Goal: Task Accomplishment & Management: Use online tool/utility

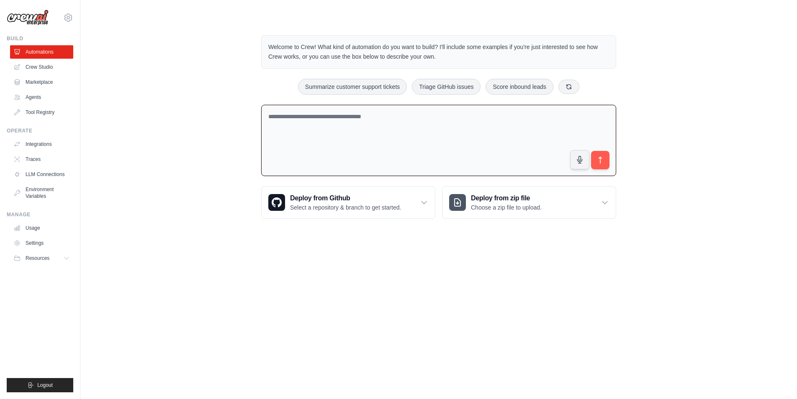
click at [302, 122] on textarea at bounding box center [438, 141] width 355 height 72
paste textarea "**********"
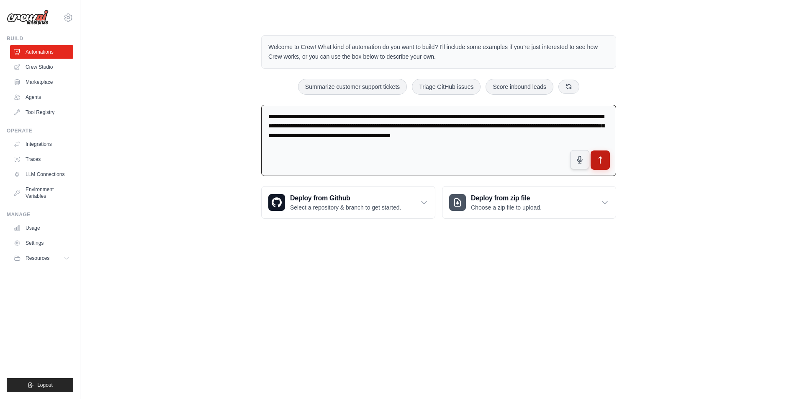
type textarea "**********"
click at [599, 161] on icon "submit" at bounding box center [600, 160] width 9 height 9
click at [43, 67] on link "Crew Studio" at bounding box center [42, 66] width 63 height 13
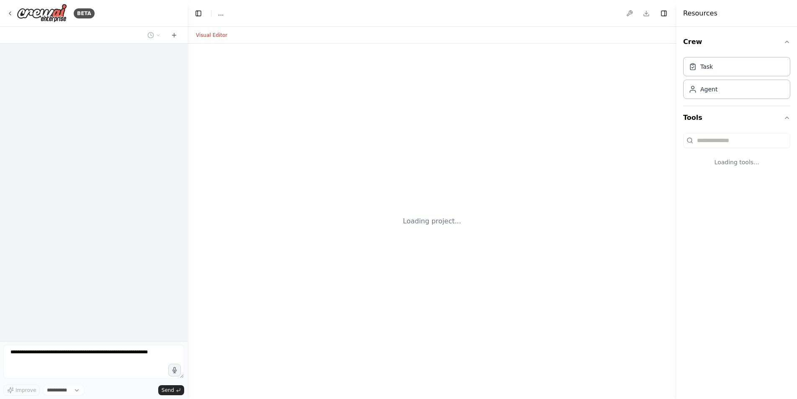
select select "****"
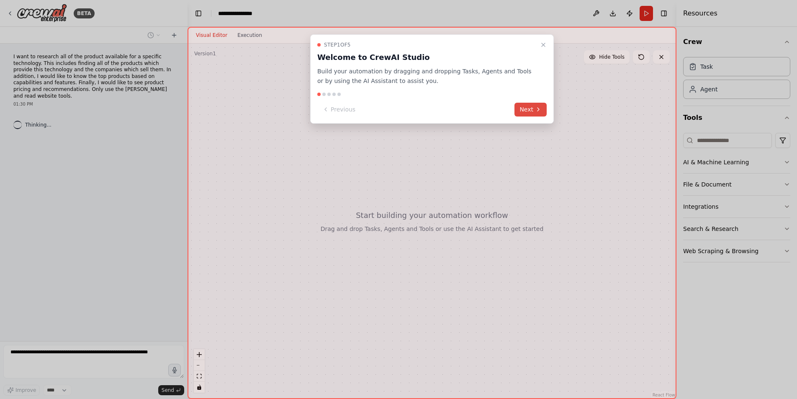
click at [529, 107] on button "Next" at bounding box center [531, 110] width 32 height 14
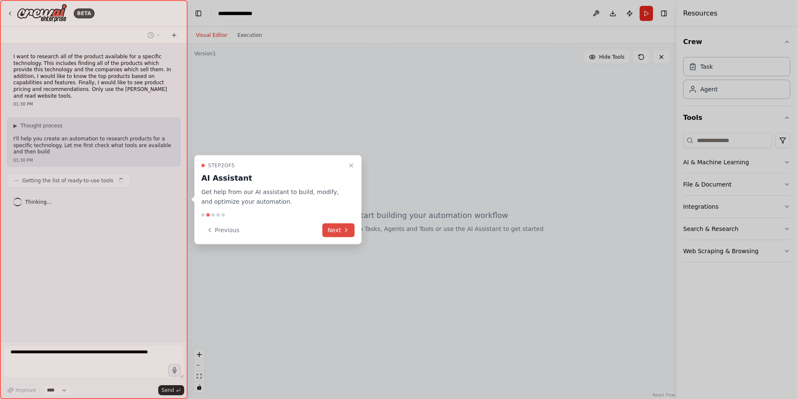
click at [343, 230] on icon at bounding box center [346, 230] width 7 height 7
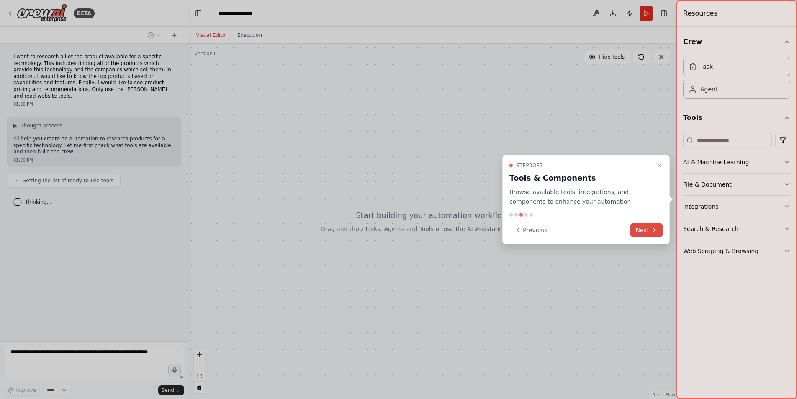
click at [643, 229] on button "Next" at bounding box center [647, 230] width 32 height 14
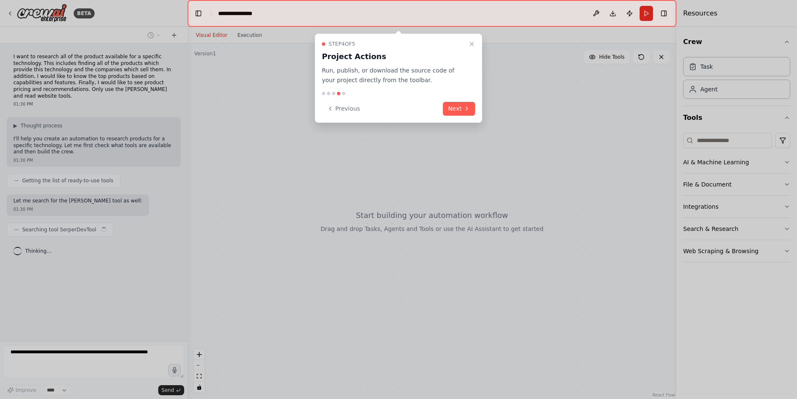
drag, startPoint x: 453, startPoint y: 107, endPoint x: 511, endPoint y: 133, distance: 63.7
click at [453, 107] on button "Next" at bounding box center [459, 109] width 32 height 14
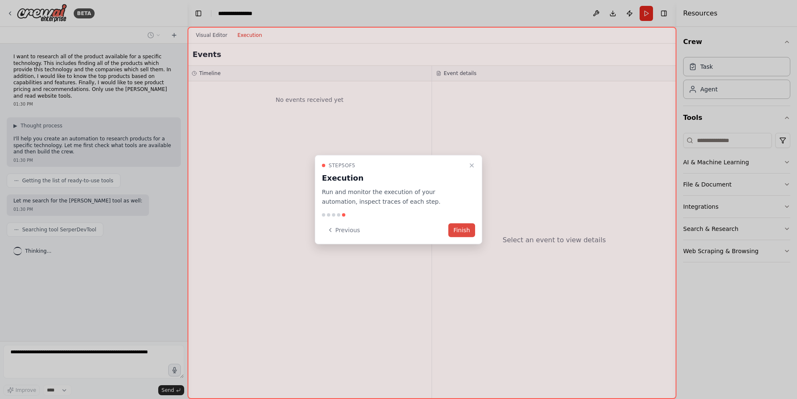
click at [461, 230] on button "Finish" at bounding box center [462, 230] width 27 height 14
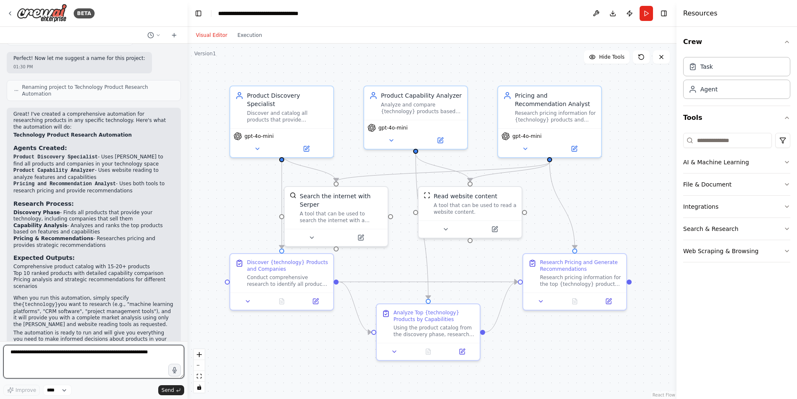
scroll to position [494, 0]
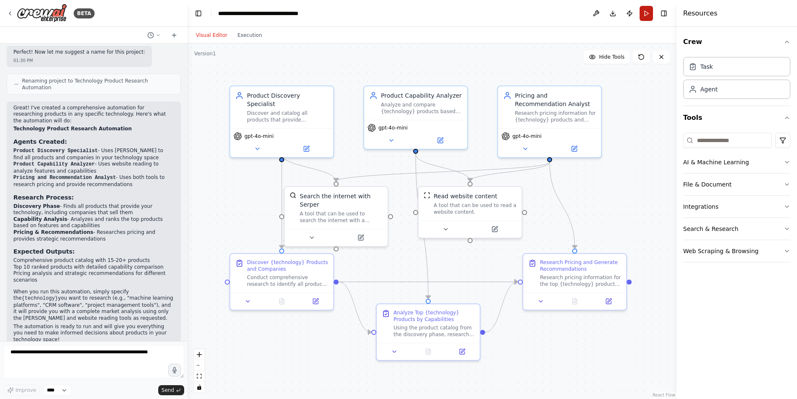
click at [648, 13] on button "Run" at bounding box center [646, 13] width 13 height 15
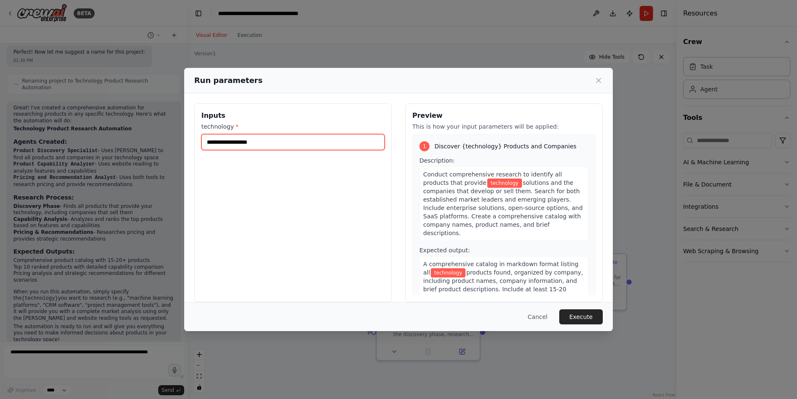
drag, startPoint x: 260, startPoint y: 144, endPoint x: 219, endPoint y: 143, distance: 41.0
click at [219, 143] on input "technology *" at bounding box center [292, 142] width 183 height 16
type input "**********"
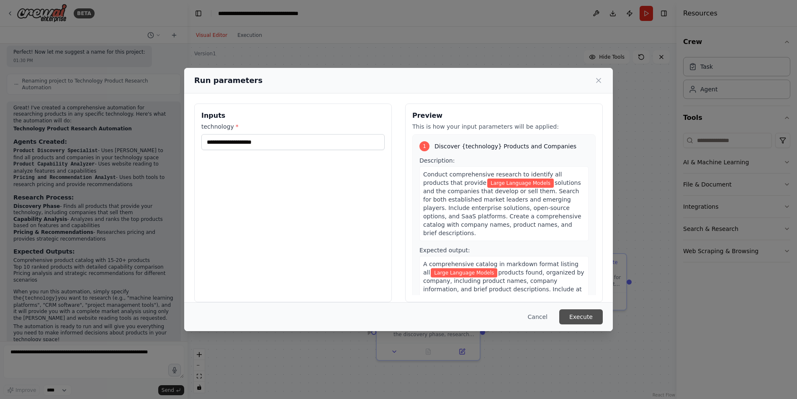
click at [581, 315] on button "Execute" at bounding box center [582, 316] width 44 height 15
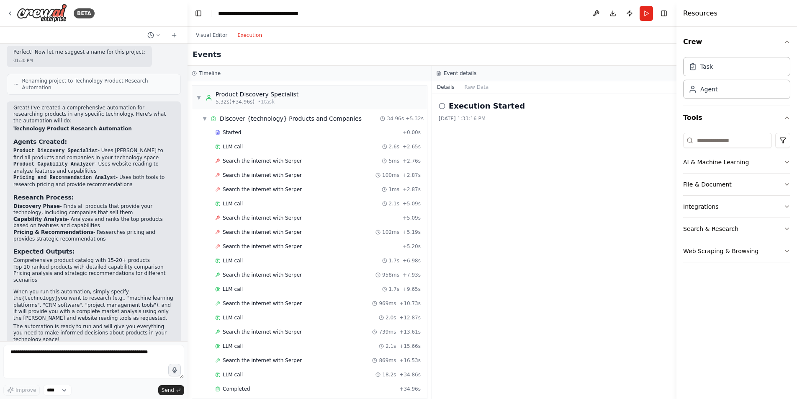
click at [251, 36] on button "Execution" at bounding box center [249, 35] width 35 height 10
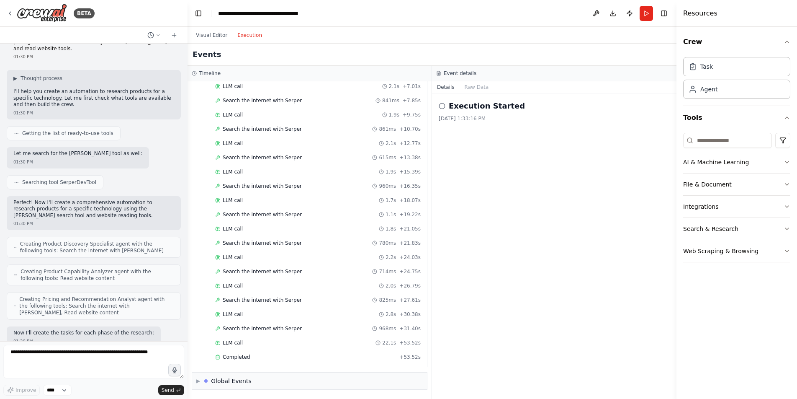
scroll to position [0, 0]
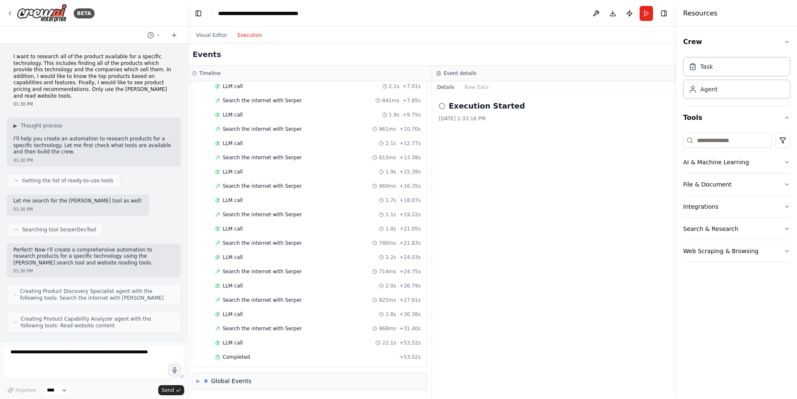
click at [444, 107] on icon at bounding box center [442, 106] width 7 height 7
click at [785, 162] on icon "button" at bounding box center [787, 162] width 7 height 7
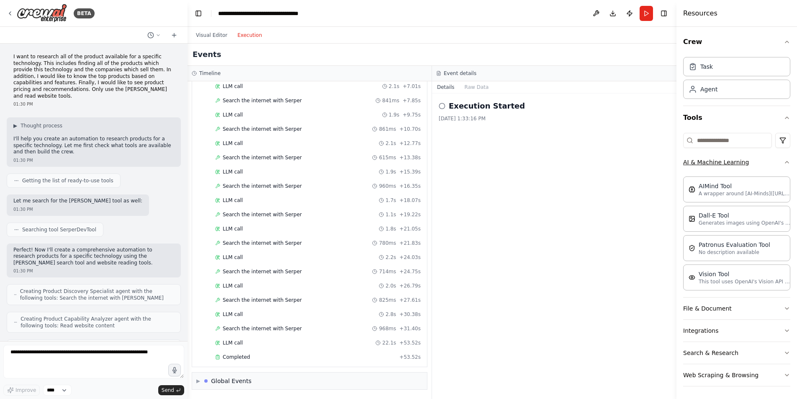
click at [785, 162] on div "Crew Task Agent Tools AI & Machine Learning AIMind Tool A wrapper around [AI-Mi…" at bounding box center [737, 213] width 121 height 372
click at [784, 162] on icon "button" at bounding box center [787, 162] width 7 height 7
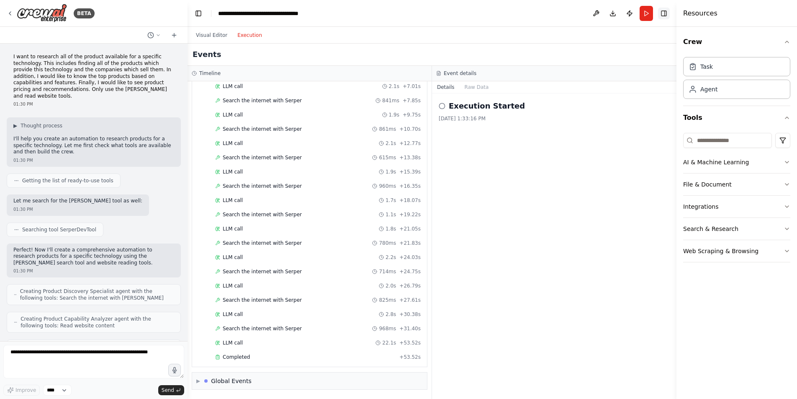
click at [665, 14] on button "Toggle Right Sidebar" at bounding box center [664, 14] width 12 height 12
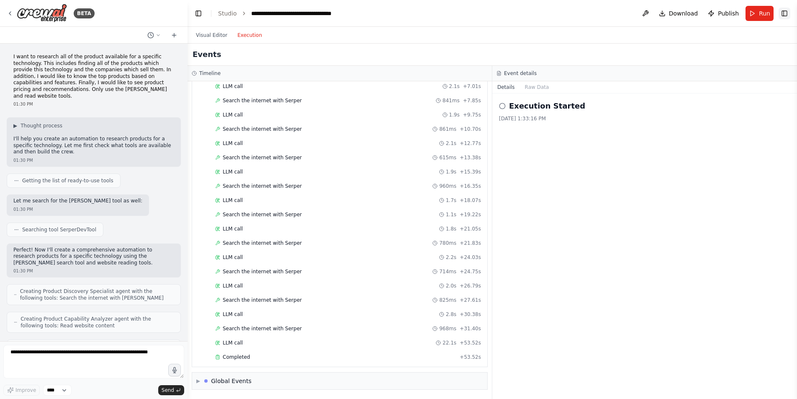
click at [784, 13] on button "Toggle Right Sidebar" at bounding box center [785, 14] width 12 height 12
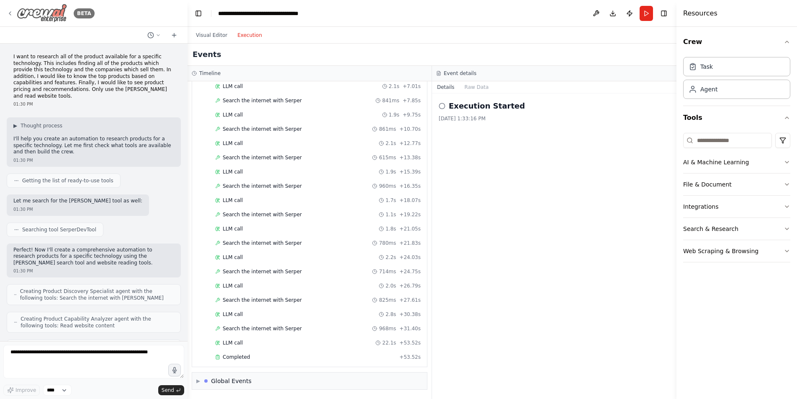
click at [10, 13] on icon at bounding box center [10, 13] width 7 height 7
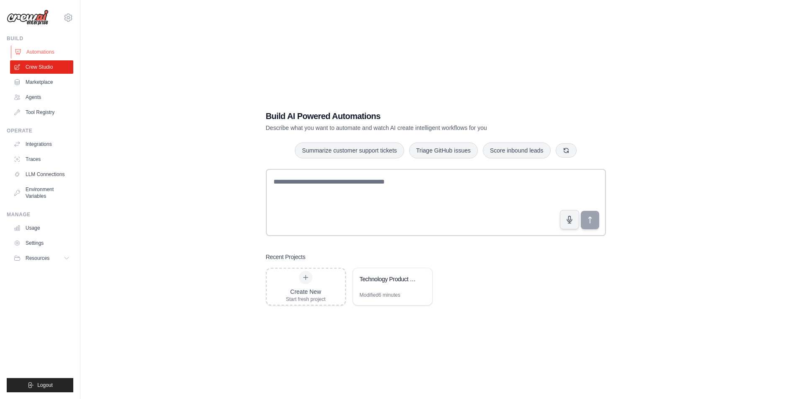
click at [44, 49] on link "Automations" at bounding box center [42, 51] width 63 height 13
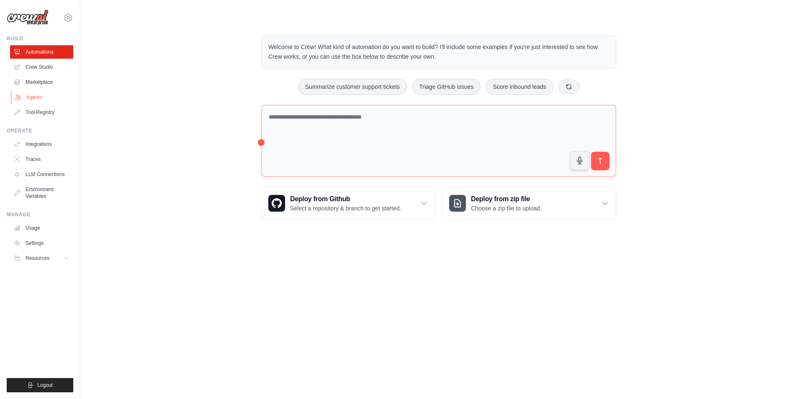
click at [52, 95] on link "Agents" at bounding box center [42, 96] width 63 height 13
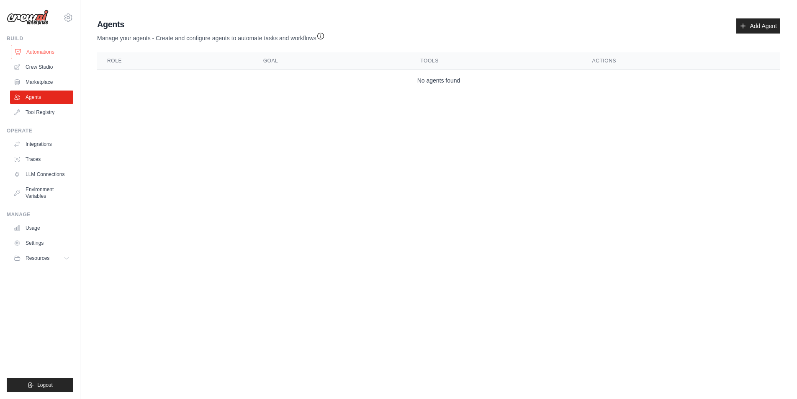
click at [47, 53] on link "Automations" at bounding box center [42, 51] width 63 height 13
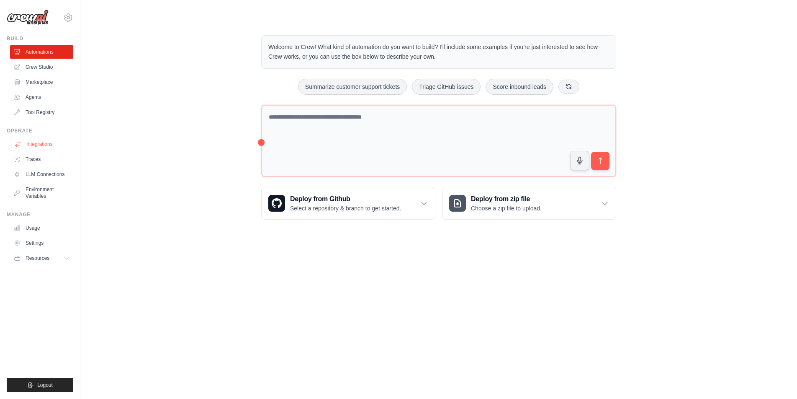
click at [45, 145] on link "Integrations" at bounding box center [42, 143] width 63 height 13
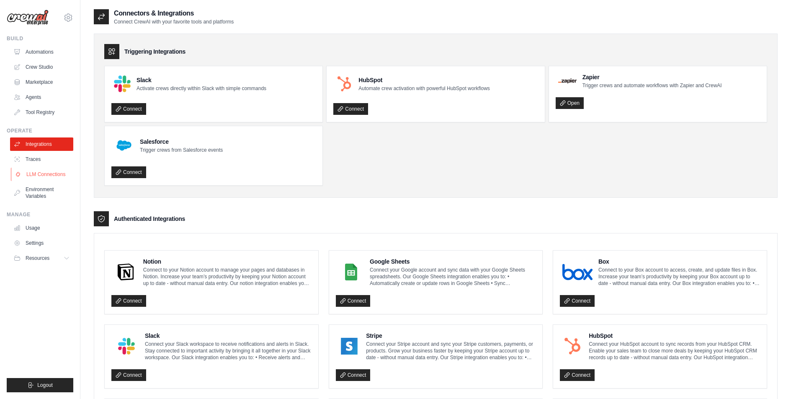
click at [53, 172] on link "LLM Connections" at bounding box center [42, 174] width 63 height 13
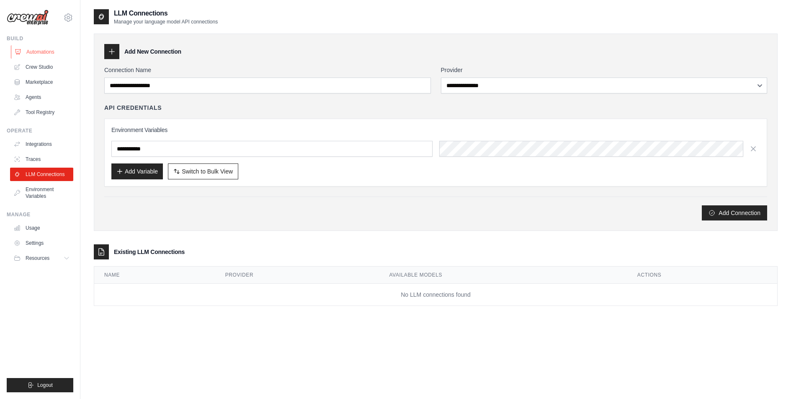
click at [52, 54] on link "Automations" at bounding box center [42, 51] width 63 height 13
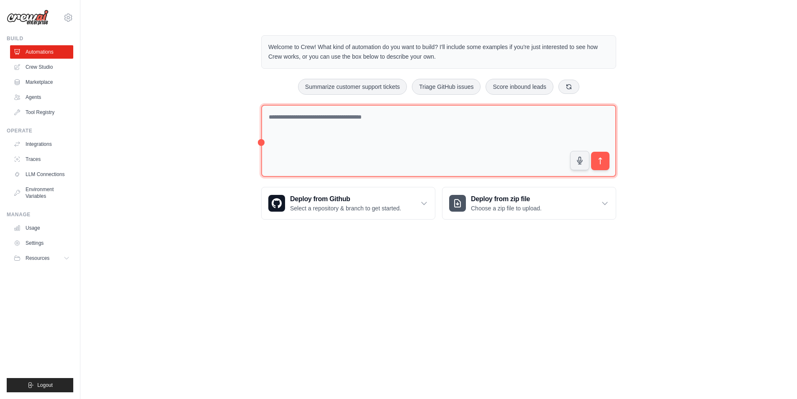
click at [262, 144] on textarea at bounding box center [438, 141] width 355 height 72
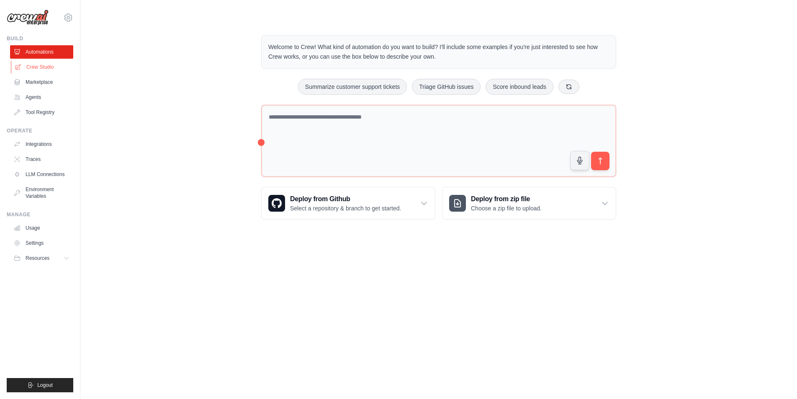
click at [46, 64] on link "Crew Studio" at bounding box center [42, 66] width 63 height 13
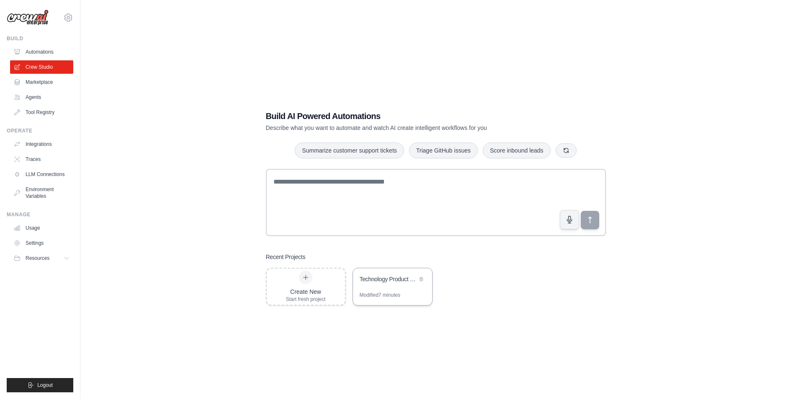
click at [389, 278] on div "Technology Product Research Automation" at bounding box center [388, 279] width 57 height 8
click at [46, 52] on link "Automations" at bounding box center [42, 51] width 63 height 13
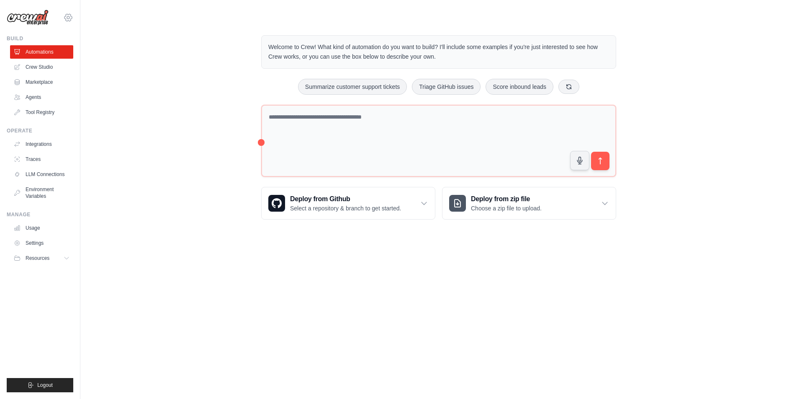
click at [67, 20] on icon at bounding box center [68, 18] width 10 height 10
click at [48, 67] on link "Crew Studio" at bounding box center [42, 66] width 63 height 13
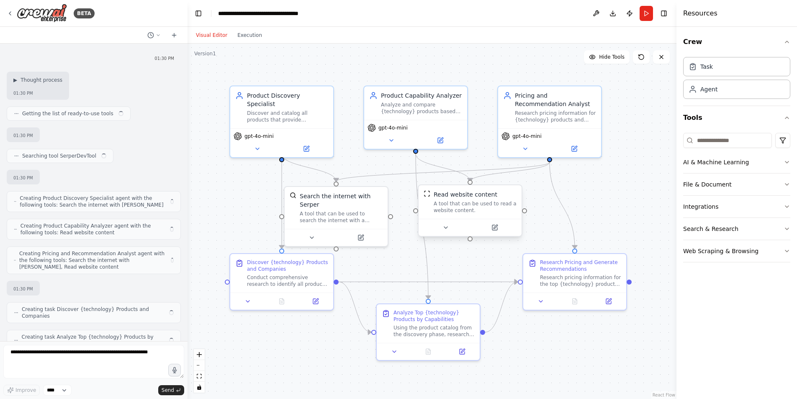
scroll to position [494, 0]
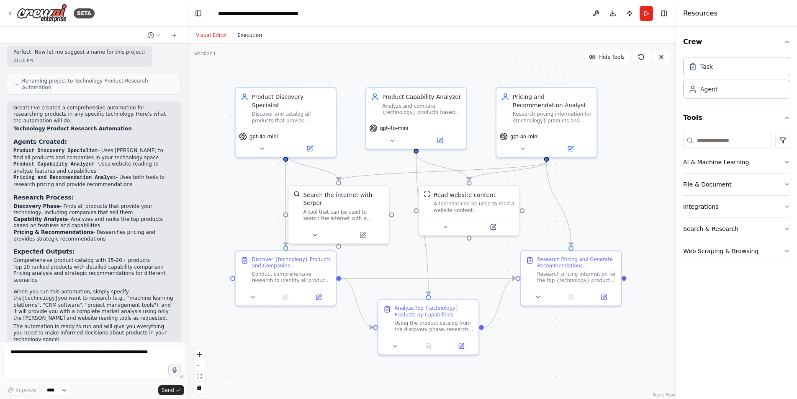
click at [248, 36] on button "Execution" at bounding box center [249, 35] width 35 height 10
click at [213, 36] on button "Visual Editor" at bounding box center [211, 35] width 41 height 10
click at [648, 13] on button "Run" at bounding box center [646, 13] width 13 height 15
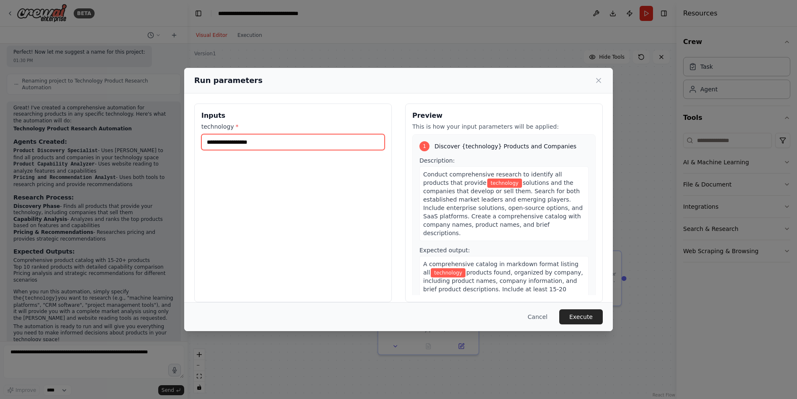
drag, startPoint x: 264, startPoint y: 142, endPoint x: 216, endPoint y: 142, distance: 47.7
click at [216, 142] on input "technology *" at bounding box center [292, 142] width 183 height 16
type input "**********"
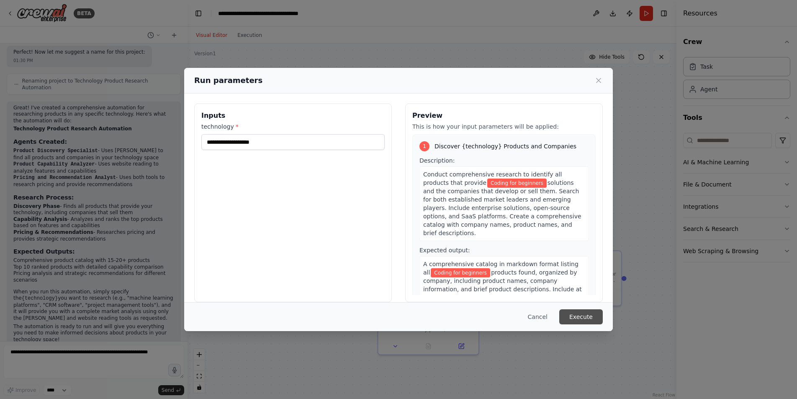
click at [595, 316] on button "Execute" at bounding box center [582, 316] width 44 height 15
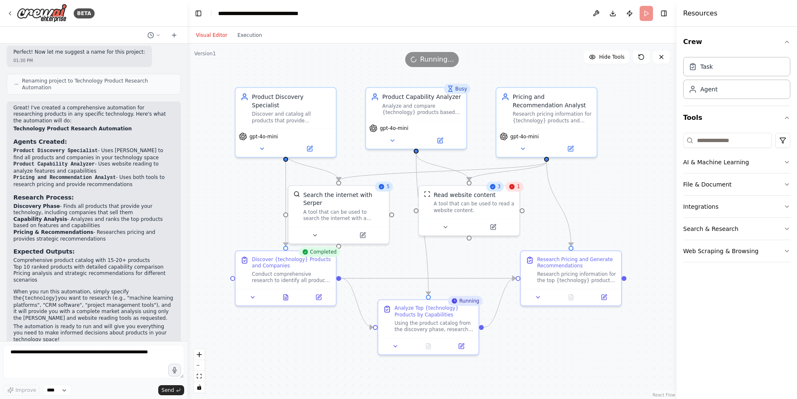
click at [537, 15] on header "**********" at bounding box center [432, 13] width 489 height 27
click at [158, 35] on icon at bounding box center [158, 35] width 5 height 5
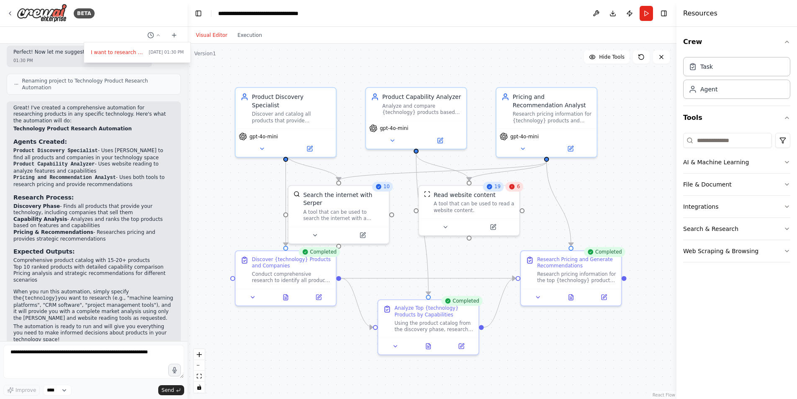
click at [159, 34] on div at bounding box center [94, 199] width 188 height 399
click at [668, 13] on button "Toggle Right Sidebar" at bounding box center [664, 14] width 12 height 12
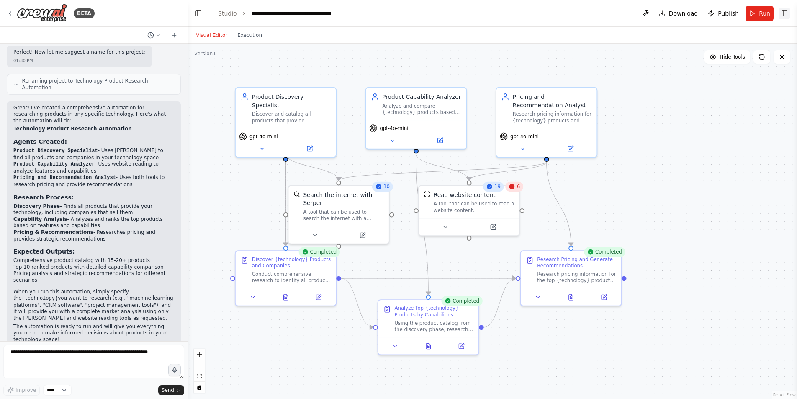
click at [785, 14] on button "Toggle Right Sidebar" at bounding box center [785, 14] width 12 height 12
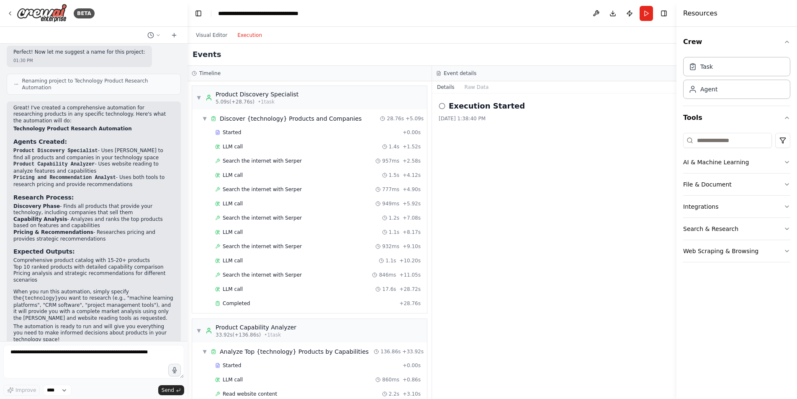
click at [251, 37] on button "Execution" at bounding box center [249, 35] width 35 height 10
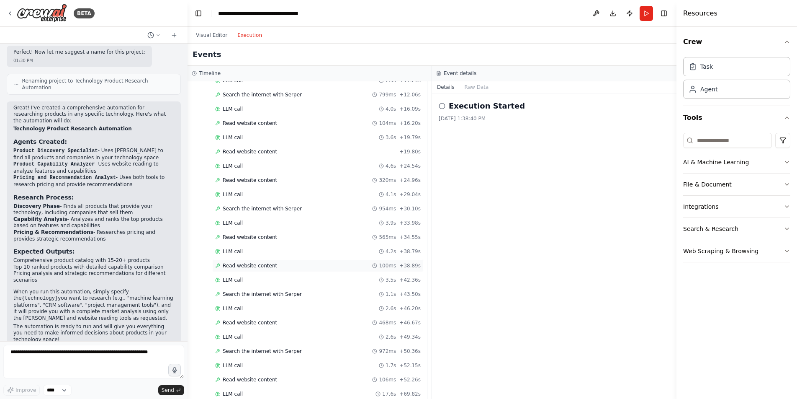
scroll to position [996, 0]
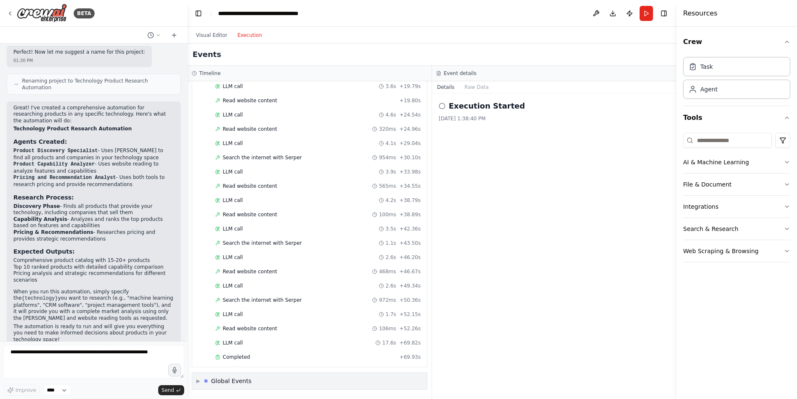
click at [199, 381] on span "▶" at bounding box center [198, 380] width 4 height 7
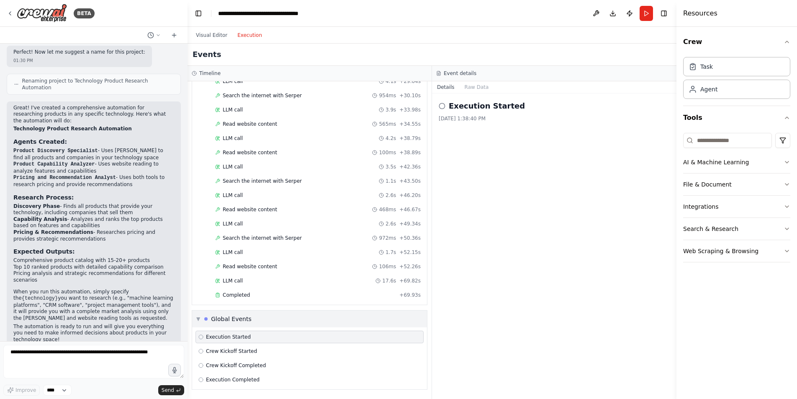
click at [199, 318] on span "▼" at bounding box center [198, 318] width 4 height 7
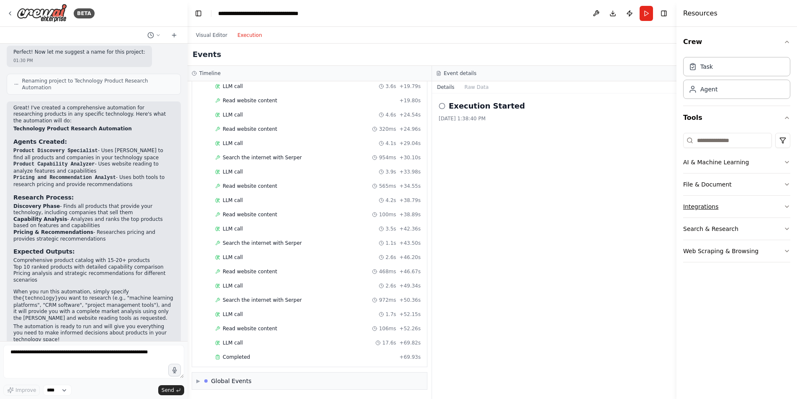
click at [788, 206] on icon "button" at bounding box center [787, 206] width 7 height 7
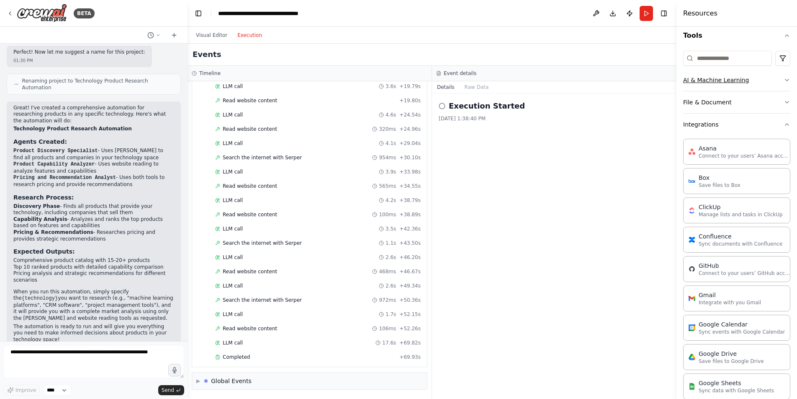
scroll to position [0, 0]
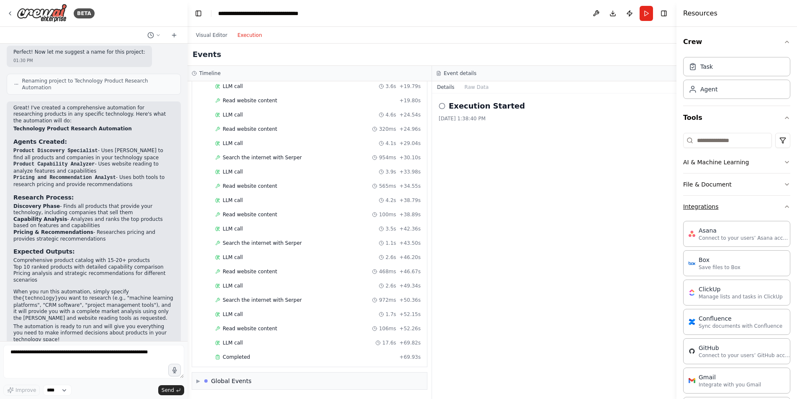
click at [784, 205] on icon "button" at bounding box center [787, 206] width 7 height 7
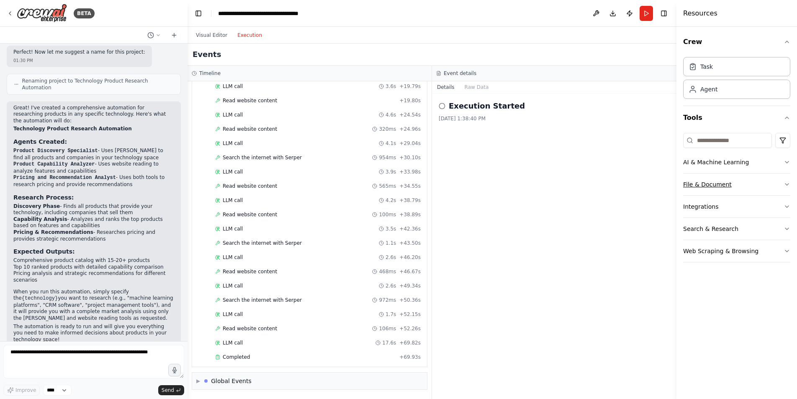
click at [786, 184] on icon "button" at bounding box center [787, 184] width 3 height 2
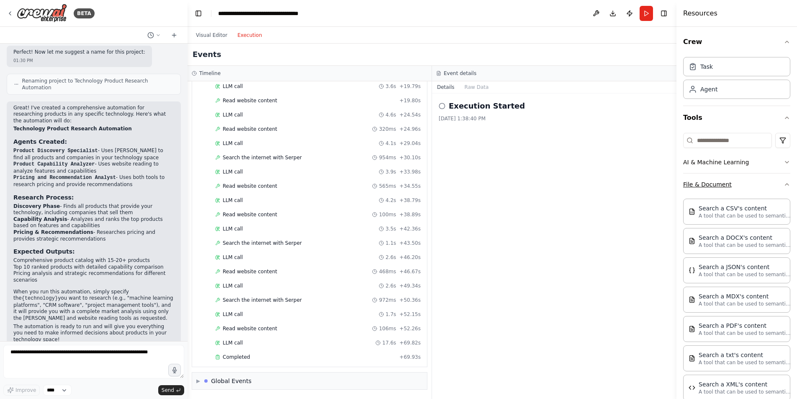
click at [786, 184] on div "Crew Task Agent Tools AI & Machine Learning File & Document Search a CSV's cont…" at bounding box center [737, 213] width 121 height 372
click at [786, 184] on icon "button" at bounding box center [787, 184] width 3 height 2
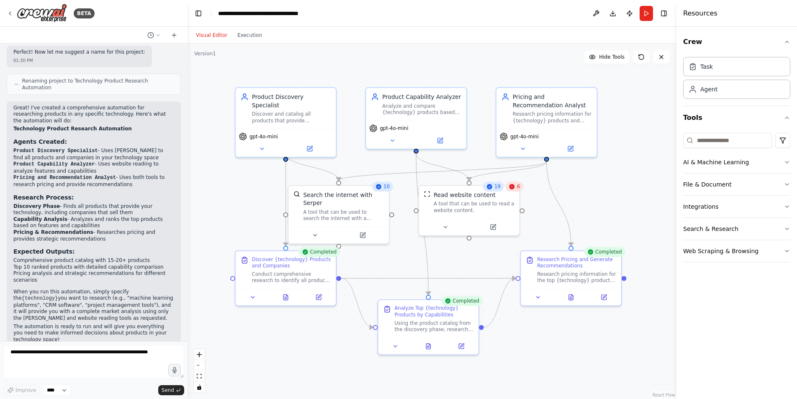
click at [215, 33] on button "Visual Editor" at bounding box center [211, 35] width 41 height 10
click at [463, 345] on icon at bounding box center [461, 344] width 5 height 5
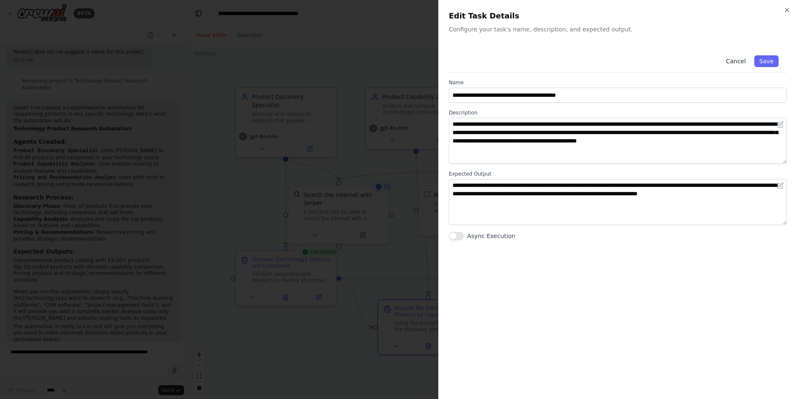
click at [739, 59] on button "Cancel" at bounding box center [736, 61] width 30 height 12
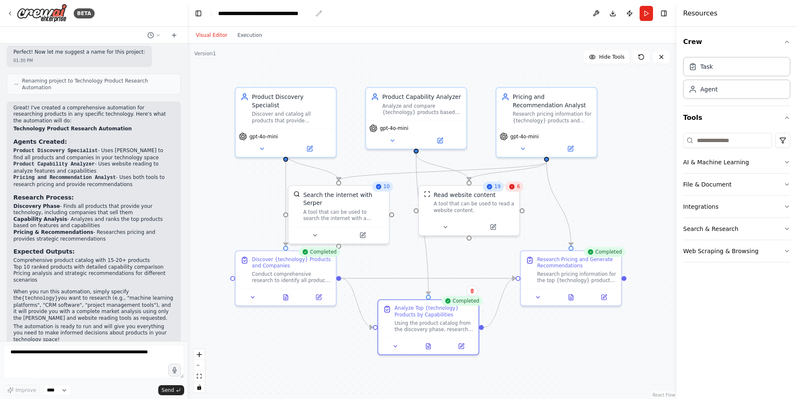
click at [317, 14] on icon "breadcrumb" at bounding box center [319, 12] width 5 height 5
click at [319, 13] on icon "breadcrumb" at bounding box center [319, 13] width 7 height 7
click at [199, 13] on button "Toggle Left Sidebar" at bounding box center [199, 14] width 12 height 12
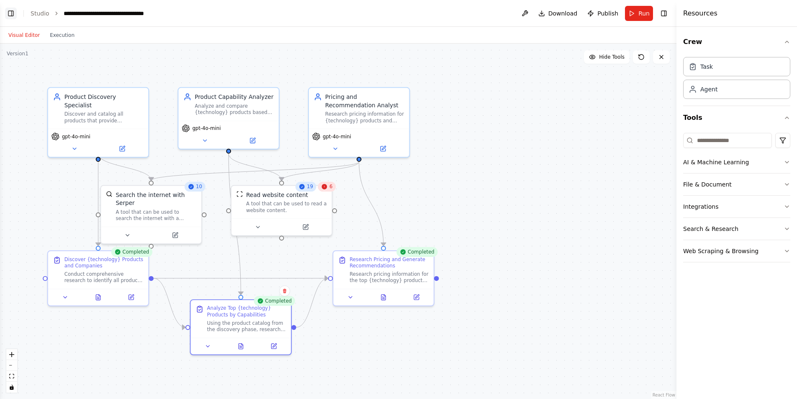
click at [13, 15] on button "Toggle Left Sidebar" at bounding box center [11, 14] width 12 height 12
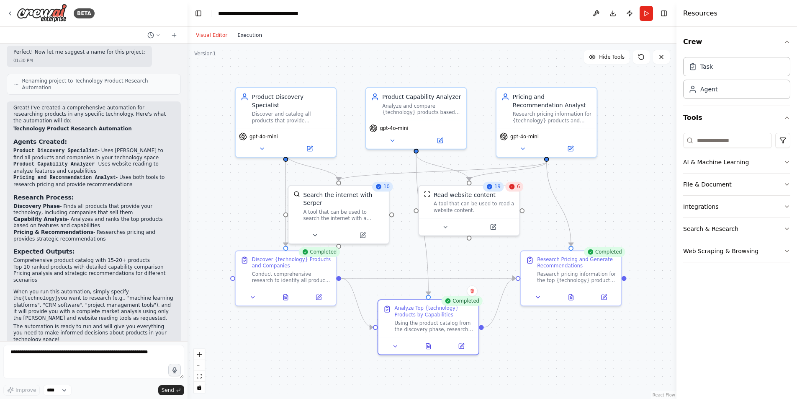
click at [245, 34] on button "Execution" at bounding box center [249, 35] width 35 height 10
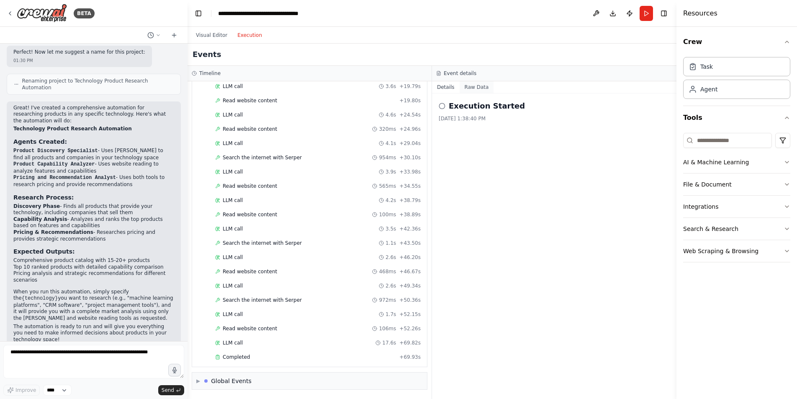
click at [478, 88] on button "Raw Data" at bounding box center [477, 87] width 34 height 12
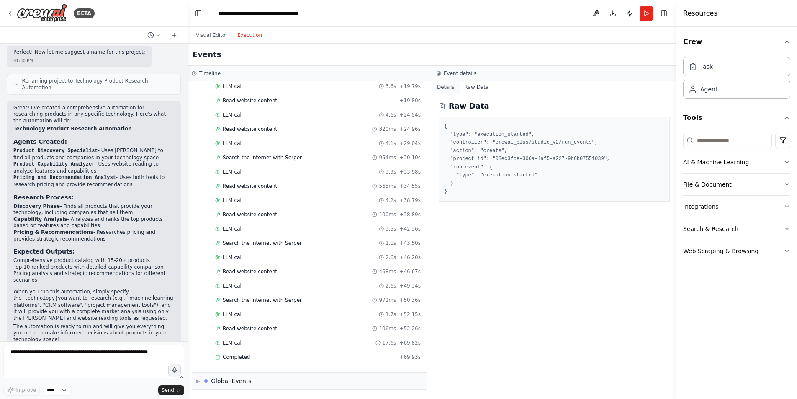
click at [450, 85] on button "Details" at bounding box center [446, 87] width 28 height 12
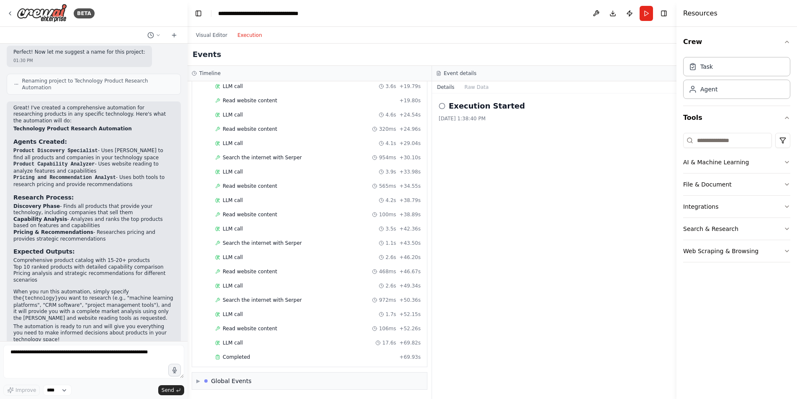
click at [458, 75] on h3 "Event details" at bounding box center [460, 73] width 33 height 7
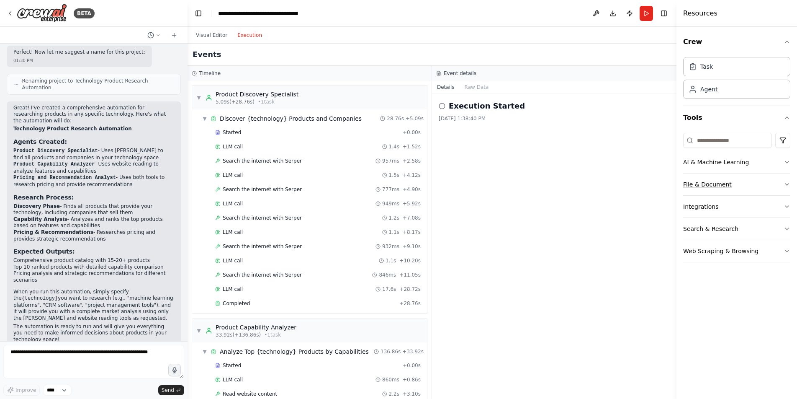
click at [339, 120] on div "Discover {technology} Products and Companies" at bounding box center [291, 118] width 142 height 8
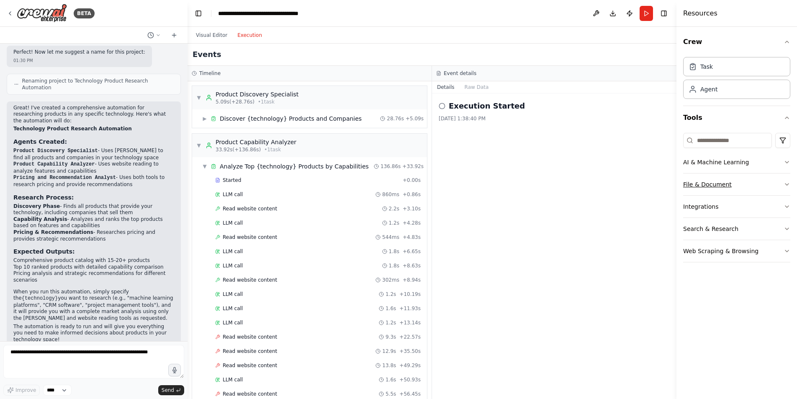
click at [339, 120] on div "Discover {technology} Products and Companies" at bounding box center [291, 118] width 142 height 8
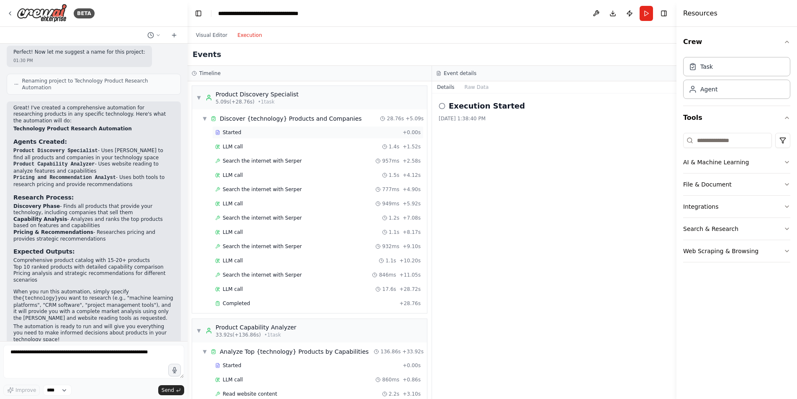
click at [301, 136] on div "Started + 0.00s" at bounding box center [317, 132] width 211 height 13
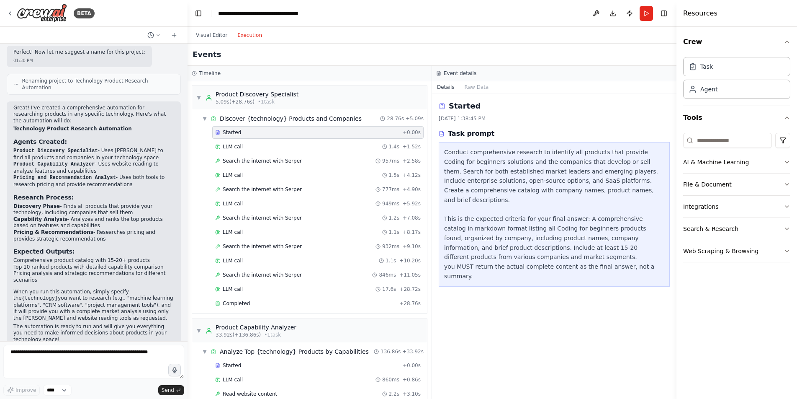
click at [301, 136] on div "Started + 0.00s" at bounding box center [317, 132] width 211 height 13
click at [277, 302] on div "Completed" at bounding box center [305, 303] width 181 height 7
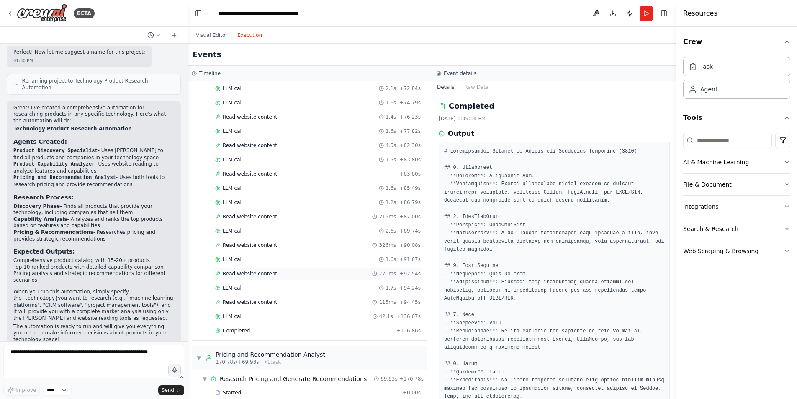
scroll to position [613, 0]
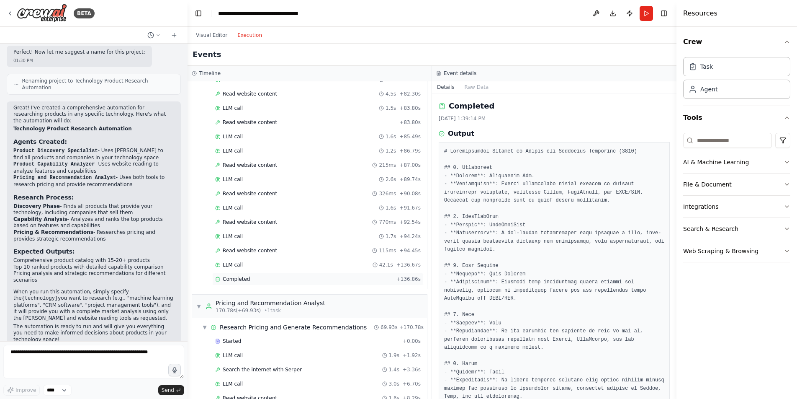
click at [267, 278] on div "Completed" at bounding box center [304, 279] width 178 height 7
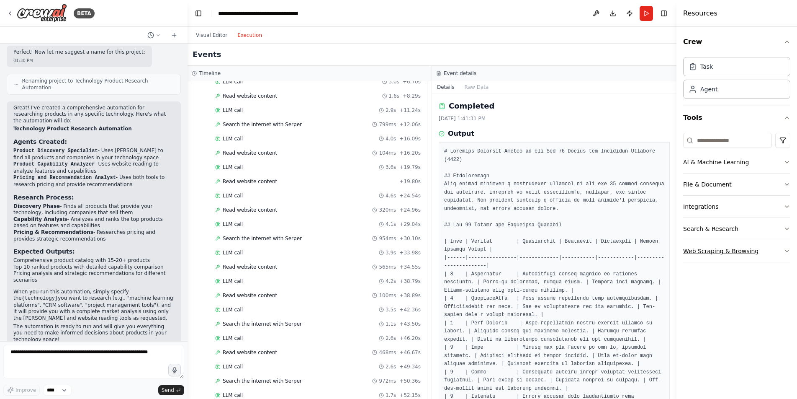
scroll to position [996, 0]
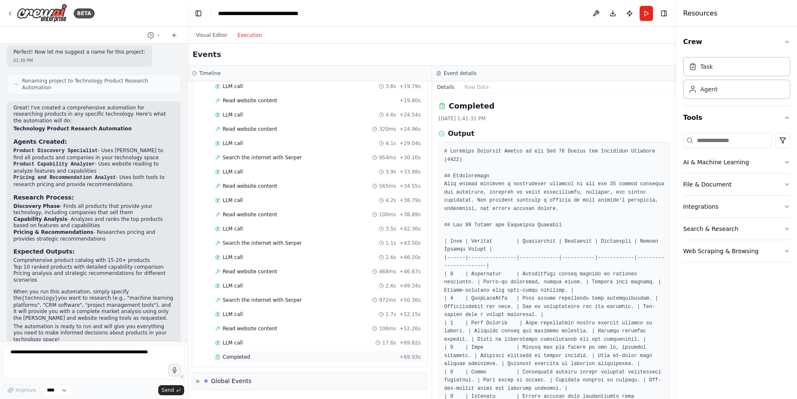
click at [247, 358] on span "Completed" at bounding box center [236, 356] width 27 height 7
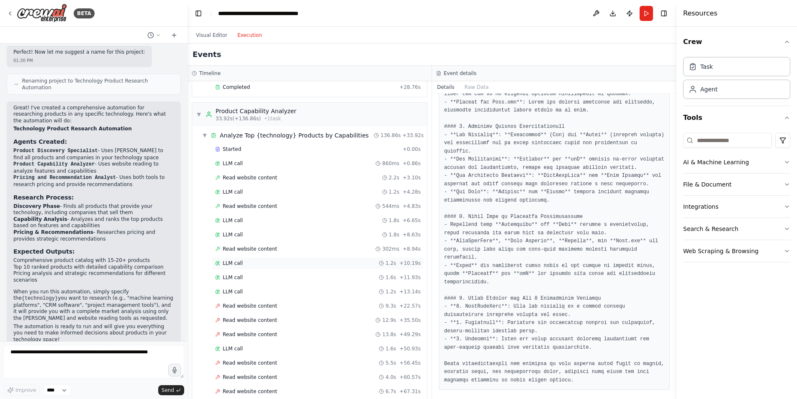
scroll to position [0, 0]
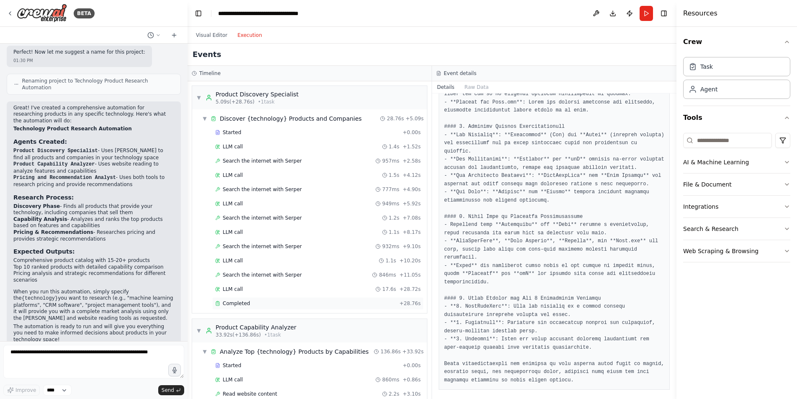
click at [268, 301] on div "Completed" at bounding box center [305, 303] width 181 height 7
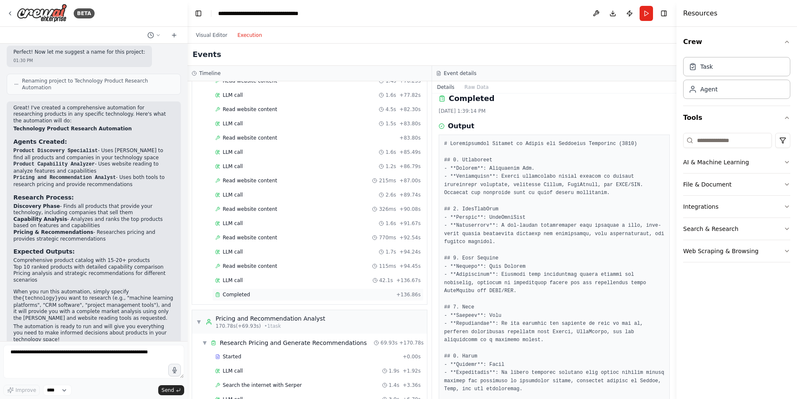
scroll to position [624, 0]
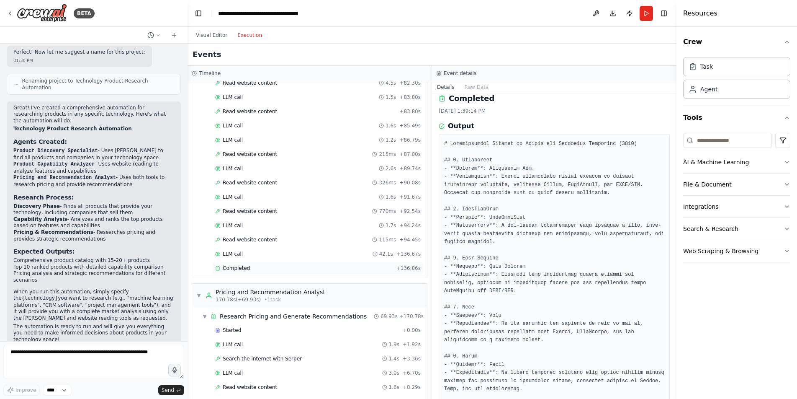
click at [291, 268] on div "Completed" at bounding box center [304, 268] width 178 height 7
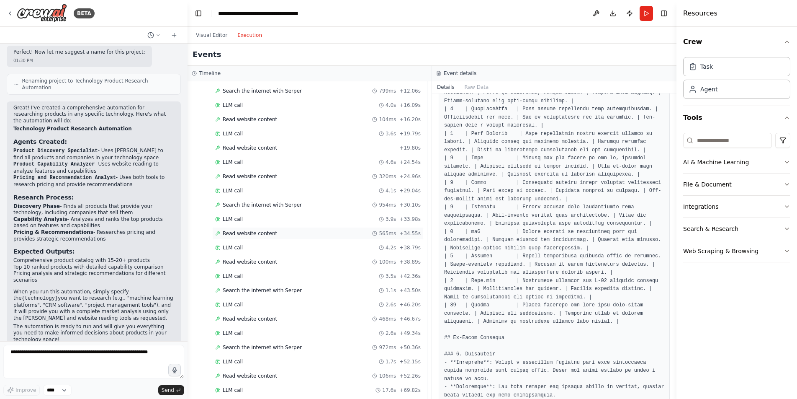
scroll to position [996, 0]
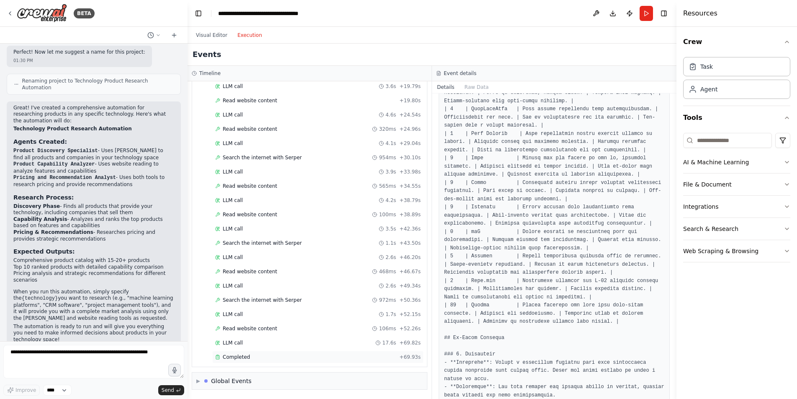
click at [281, 356] on div "Completed" at bounding box center [305, 356] width 181 height 7
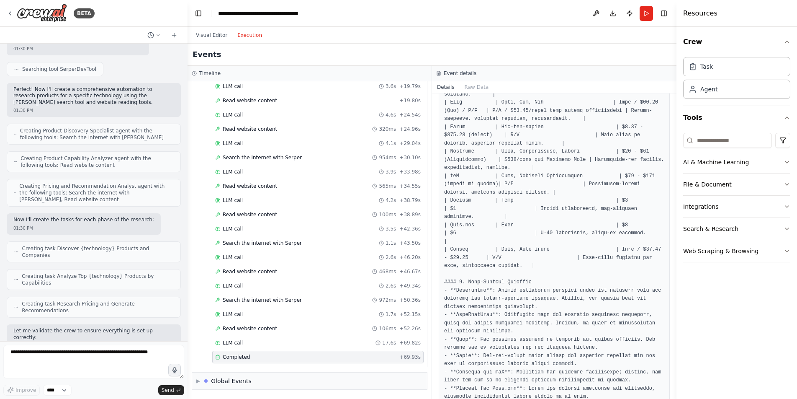
scroll to position [0, 0]
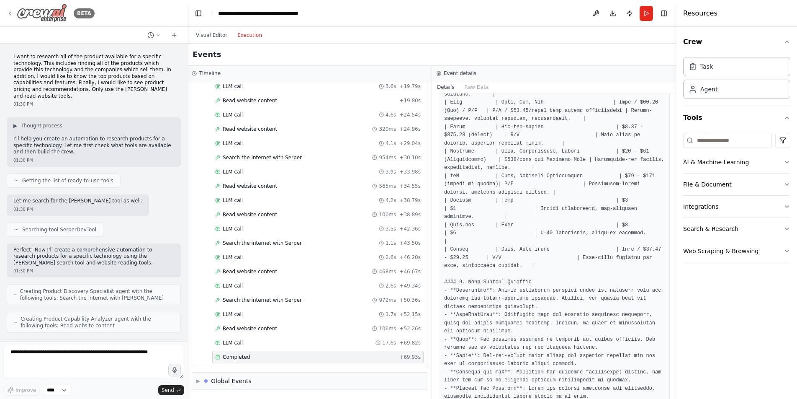
click at [10, 13] on icon at bounding box center [10, 13] width 7 height 7
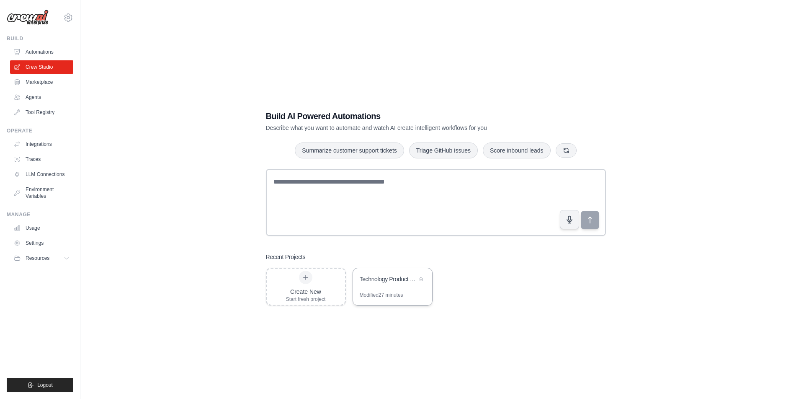
click at [396, 279] on div "Technology Product Research Automation" at bounding box center [388, 279] width 57 height 8
click at [40, 160] on link "Traces" at bounding box center [42, 158] width 63 height 13
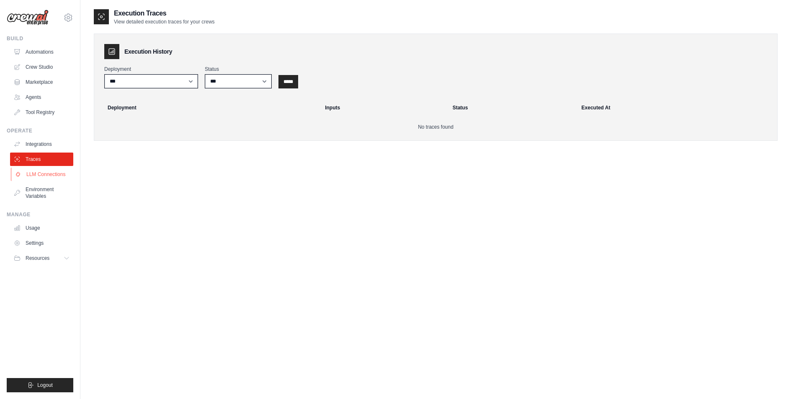
click at [45, 173] on link "LLM Connections" at bounding box center [42, 174] width 63 height 13
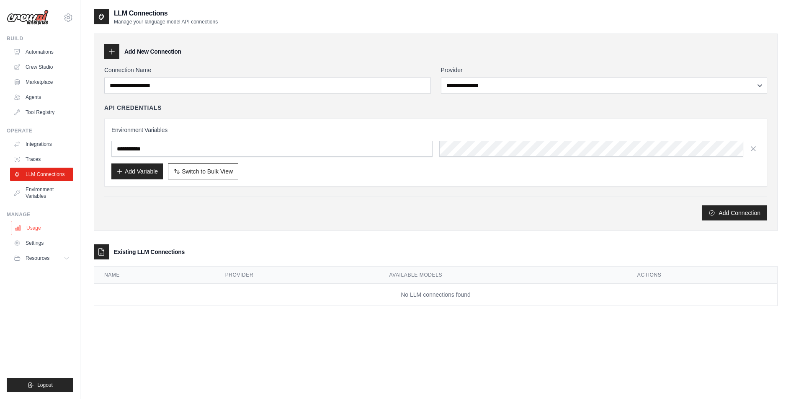
click at [35, 228] on link "Usage" at bounding box center [42, 227] width 63 height 13
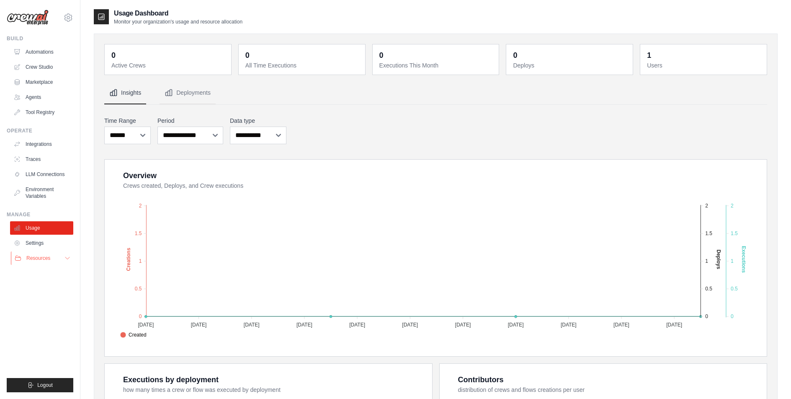
click at [45, 258] on span "Resources" at bounding box center [38, 258] width 24 height 7
click at [50, 52] on link "Automations" at bounding box center [42, 51] width 63 height 13
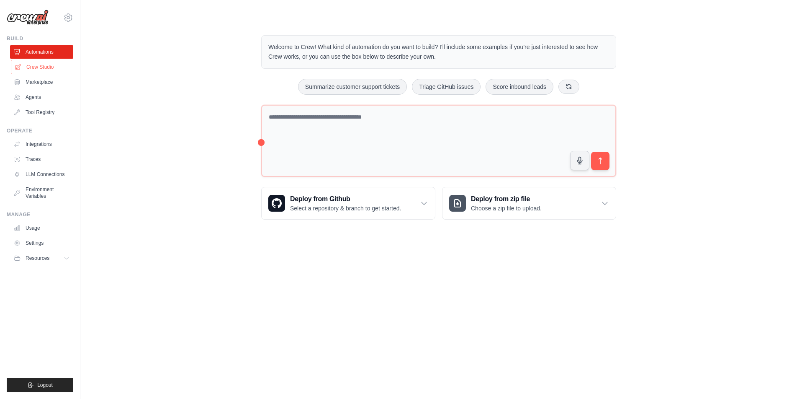
click at [44, 67] on link "Crew Studio" at bounding box center [42, 66] width 63 height 13
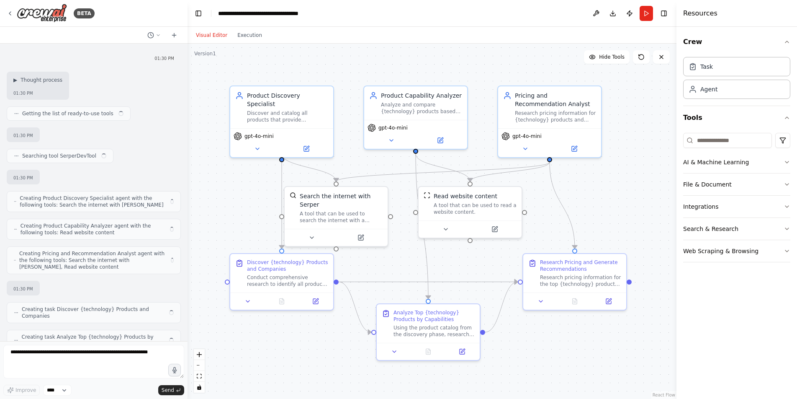
scroll to position [494, 0]
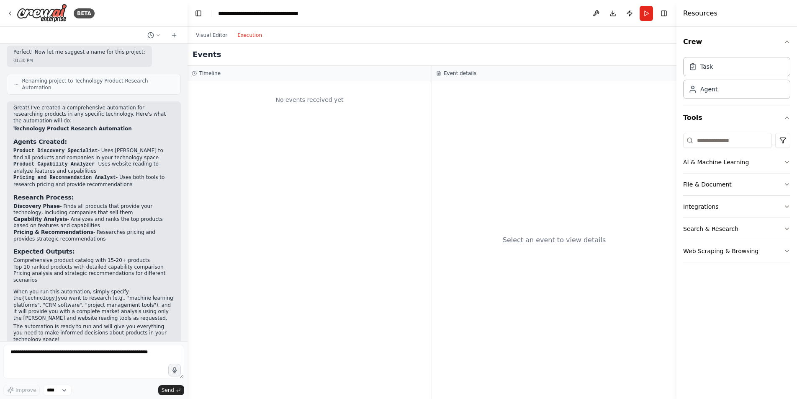
click at [256, 33] on button "Execution" at bounding box center [249, 35] width 35 height 10
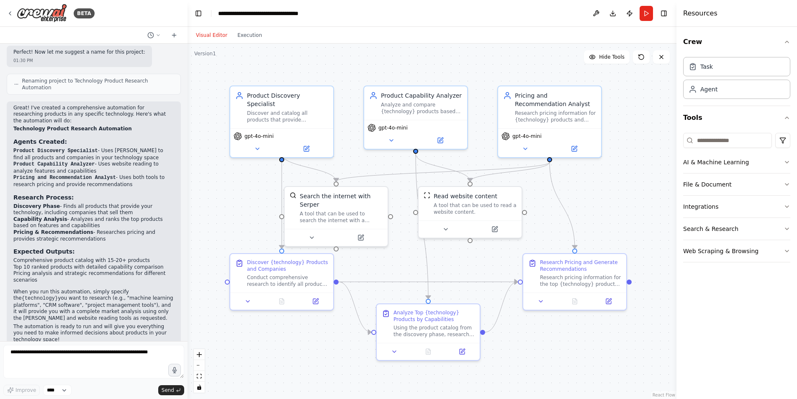
click at [219, 36] on button "Visual Editor" at bounding box center [211, 35] width 41 height 10
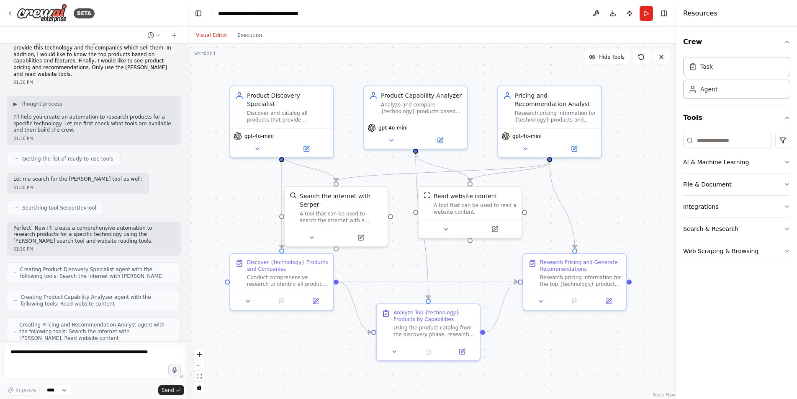
scroll to position [0, 0]
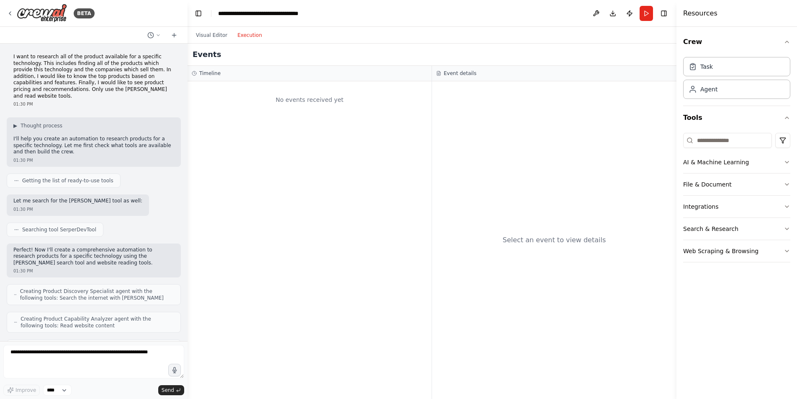
click at [246, 35] on button "Execution" at bounding box center [249, 35] width 35 height 10
click at [209, 35] on button "Visual Editor" at bounding box center [211, 35] width 41 height 10
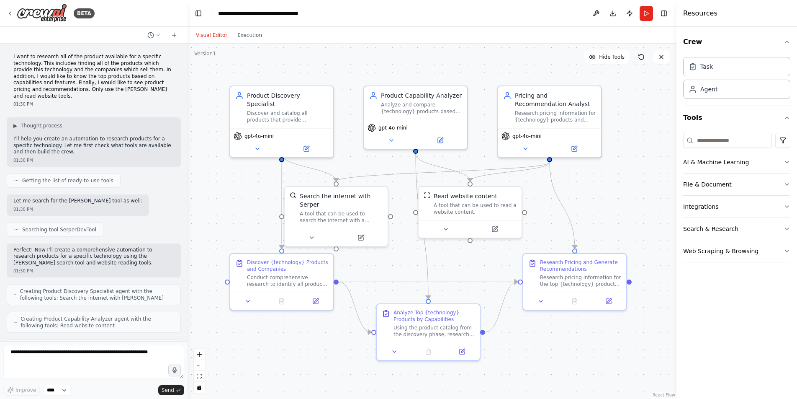
click at [642, 57] on icon at bounding box center [641, 57] width 7 height 7
click at [749, 67] on div "Task" at bounding box center [736, 66] width 107 height 19
click at [701, 68] on div "Task" at bounding box center [707, 66] width 13 height 8
click at [702, 93] on div "Agent" at bounding box center [736, 88] width 107 height 19
click at [631, 12] on button "Publish" at bounding box center [629, 13] width 13 height 15
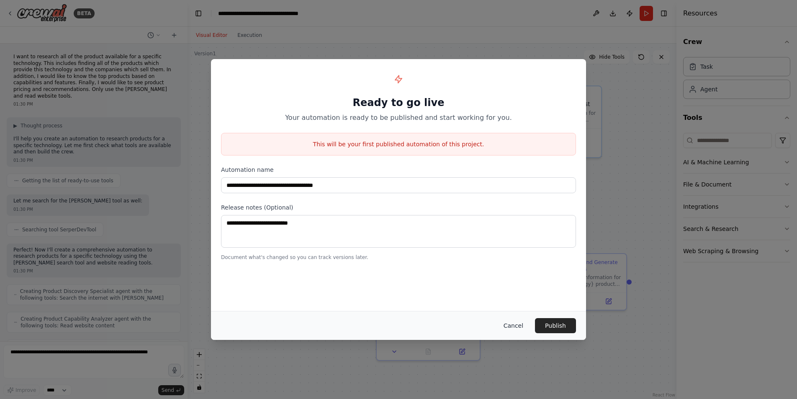
click at [515, 327] on button "Cancel" at bounding box center [513, 325] width 33 height 15
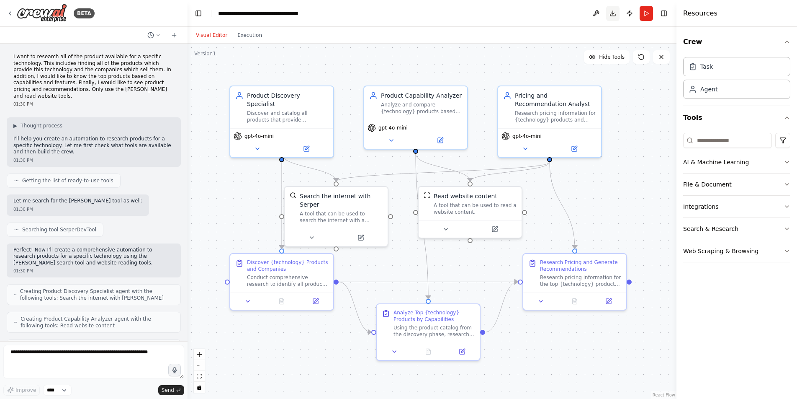
click at [615, 14] on button "Download" at bounding box center [612, 13] width 13 height 15
click at [596, 11] on button at bounding box center [596, 13] width 13 height 15
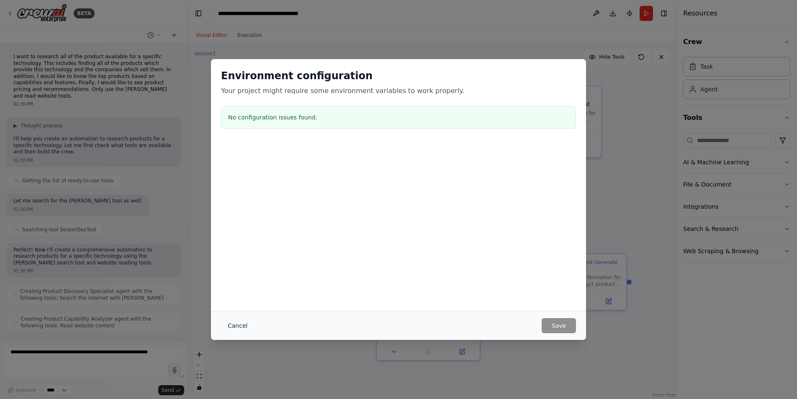
click at [241, 325] on button "Cancel" at bounding box center [237, 325] width 33 height 15
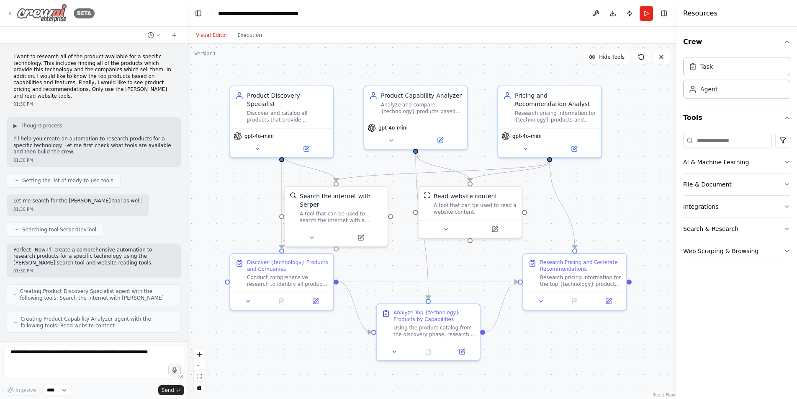
click at [11, 14] on icon at bounding box center [10, 13] width 7 height 7
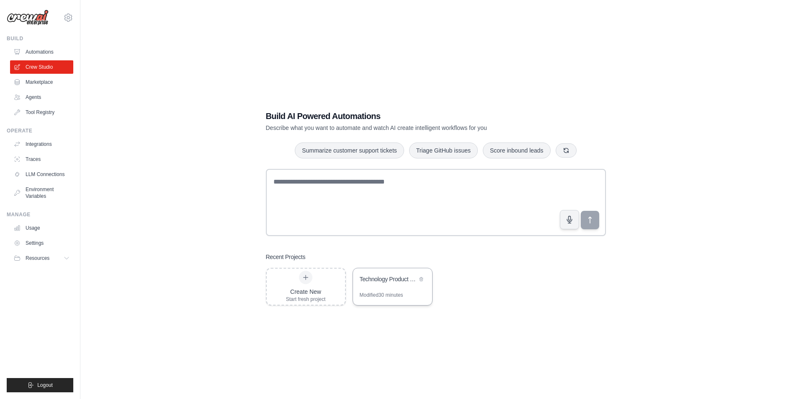
click at [393, 282] on div "Technology Product Research Automation" at bounding box center [388, 279] width 57 height 8
click at [40, 52] on link "Automations" at bounding box center [42, 51] width 63 height 13
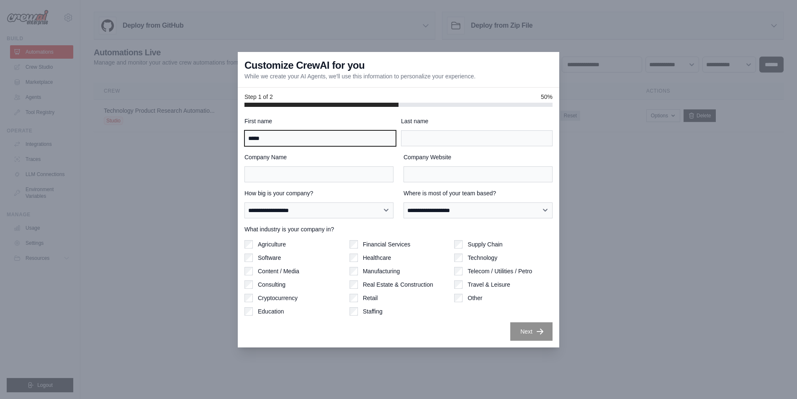
type input "*****"
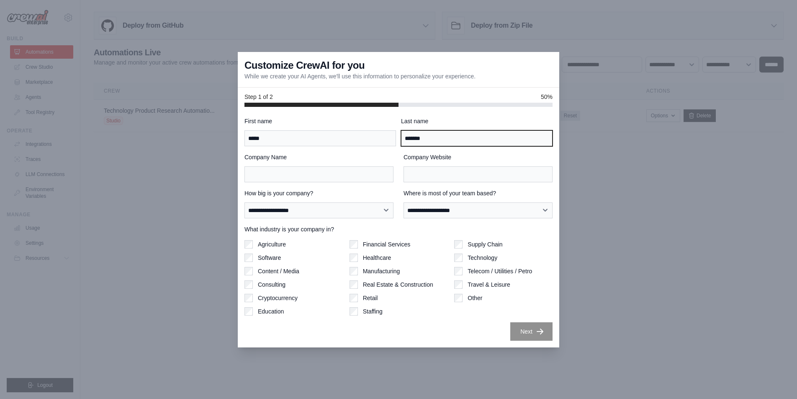
type input "*******"
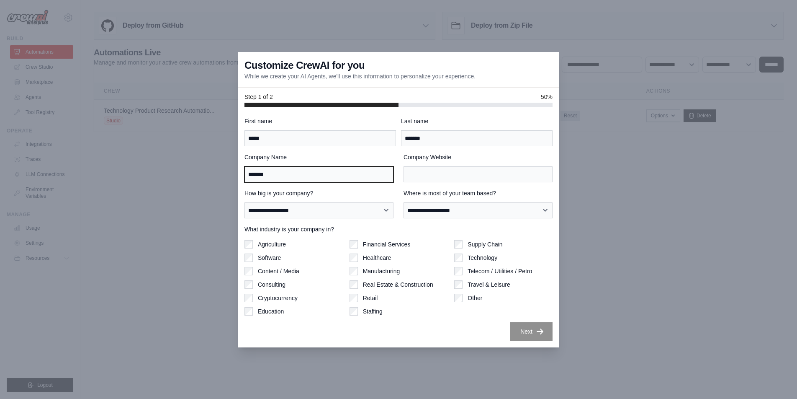
type input "*******"
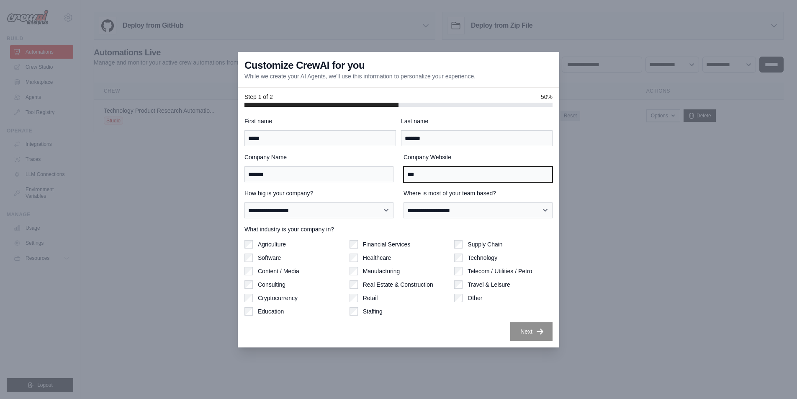
type input "***"
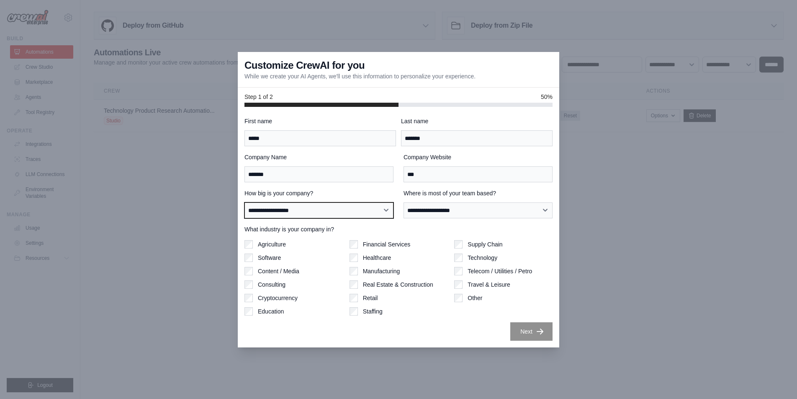
select select "**********"
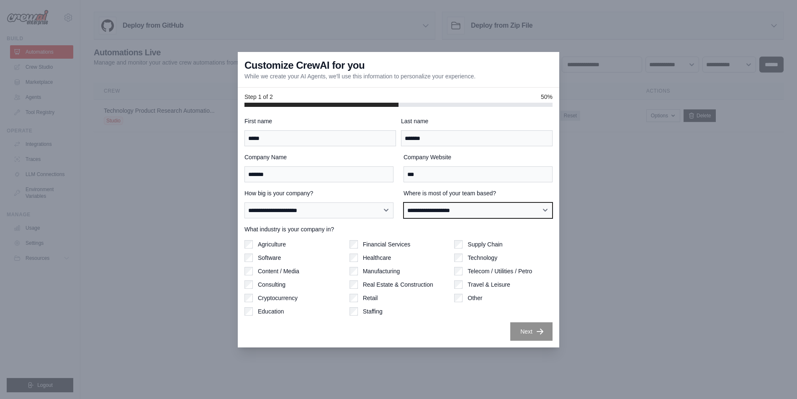
select select "**********"
click at [525, 326] on button "Next" at bounding box center [532, 331] width 42 height 18
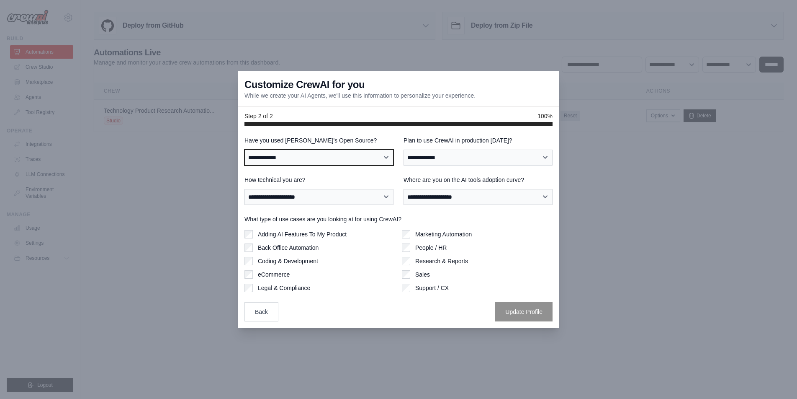
select select "**"
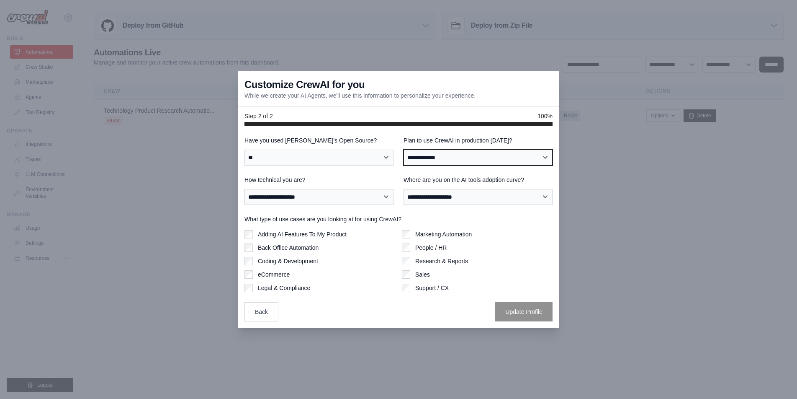
select select "****"
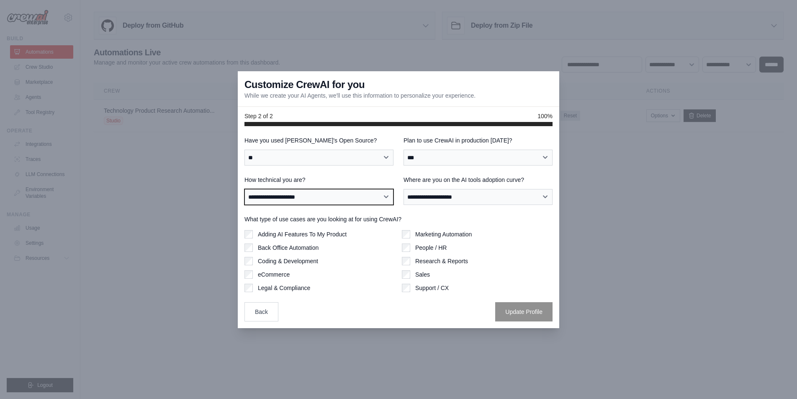
select select "**********"
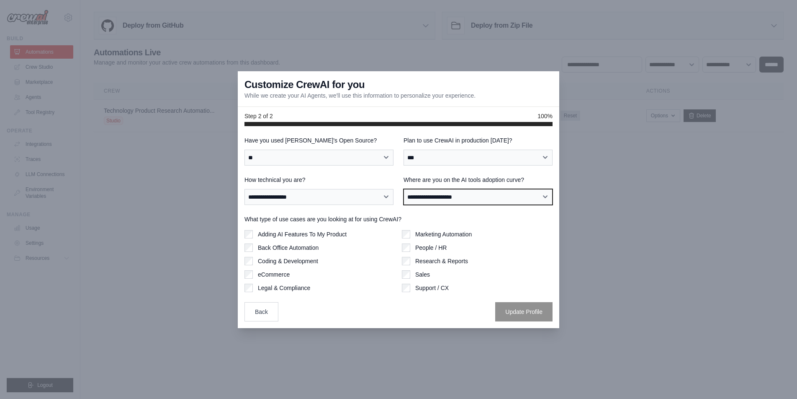
select select "**********"
click at [531, 313] on button "Update Profile" at bounding box center [523, 311] width 57 height 19
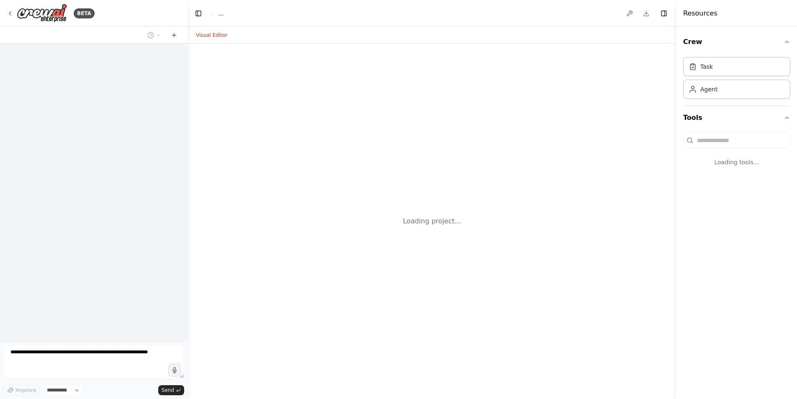
select select "****"
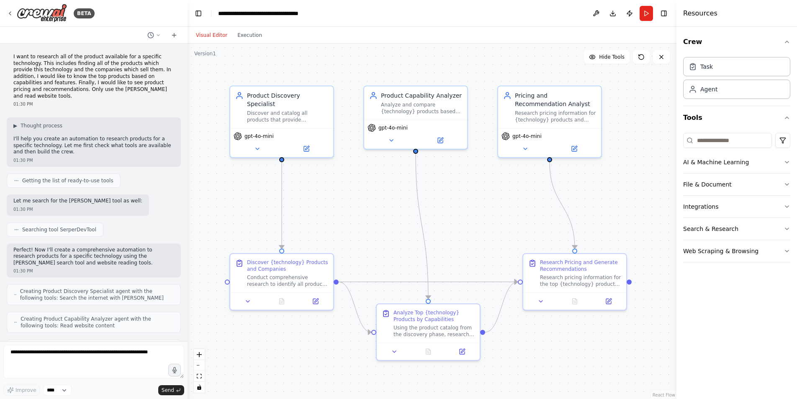
click at [220, 34] on button "Visual Editor" at bounding box center [211, 35] width 41 height 10
click at [665, 14] on button "Toggle Right Sidebar" at bounding box center [664, 14] width 12 height 12
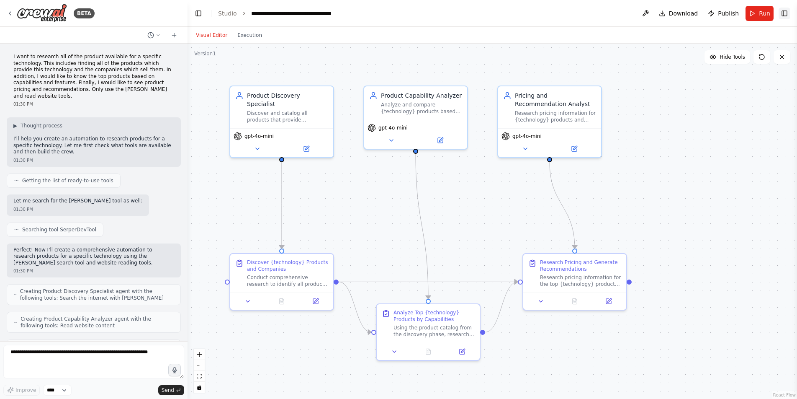
click at [665, 14] on button "Download" at bounding box center [679, 13] width 46 height 15
click at [786, 13] on button "Toggle Right Sidebar" at bounding box center [785, 14] width 12 height 12
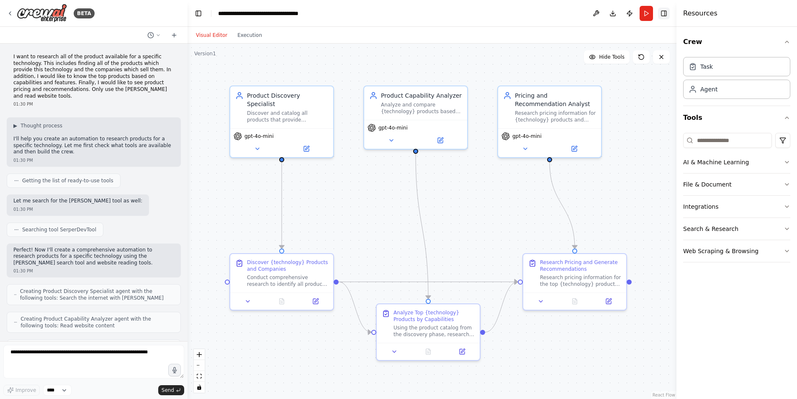
click at [663, 13] on button "Toggle Right Sidebar" at bounding box center [664, 14] width 12 height 12
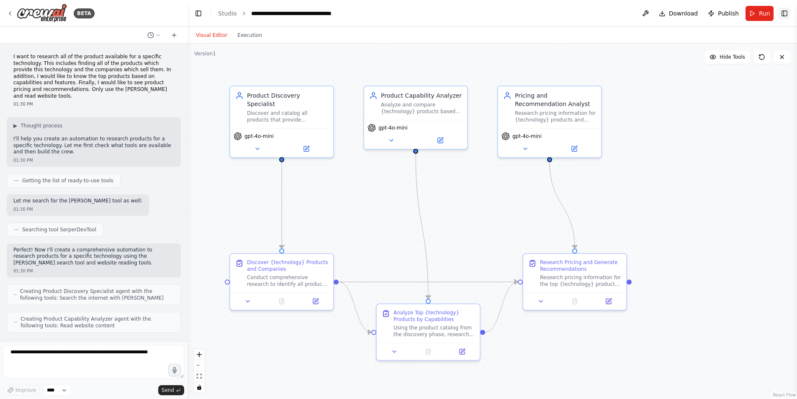
click at [784, 16] on button "Toggle Right Sidebar" at bounding box center [785, 14] width 12 height 12
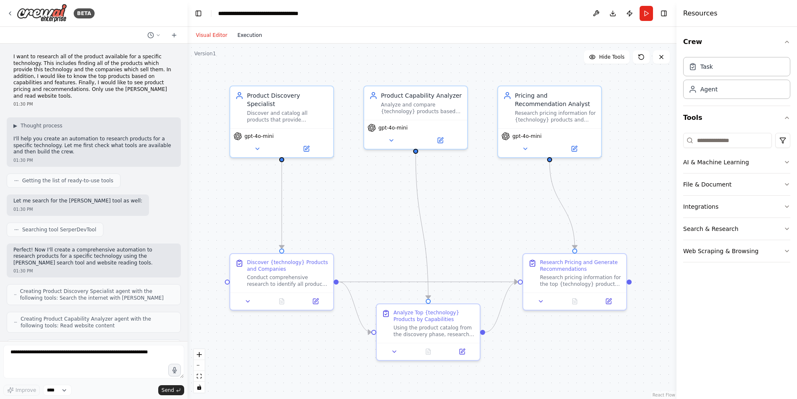
click at [245, 34] on button "Execution" at bounding box center [249, 35] width 35 height 10
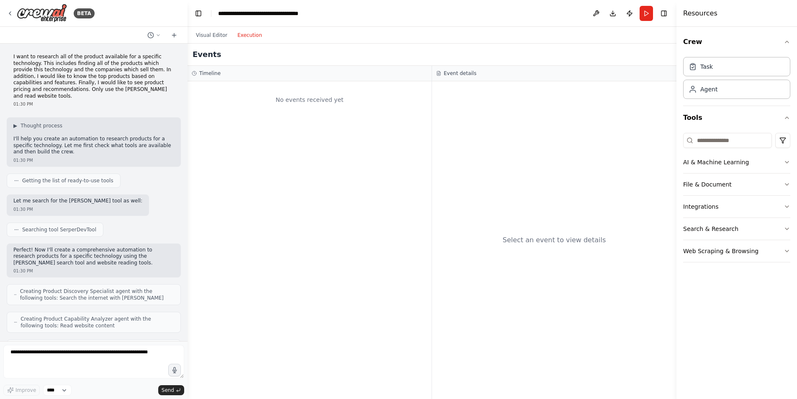
click at [245, 34] on button "Execution" at bounding box center [249, 35] width 35 height 10
click at [219, 34] on button "Visual Editor" at bounding box center [211, 35] width 41 height 10
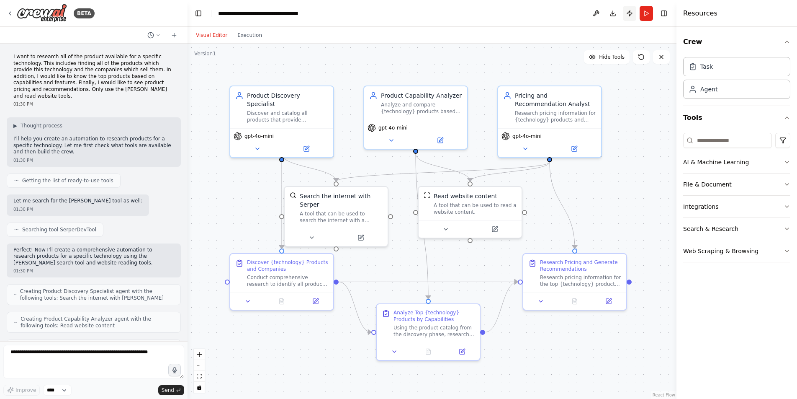
click at [630, 13] on button "Publish" at bounding box center [629, 13] width 13 height 15
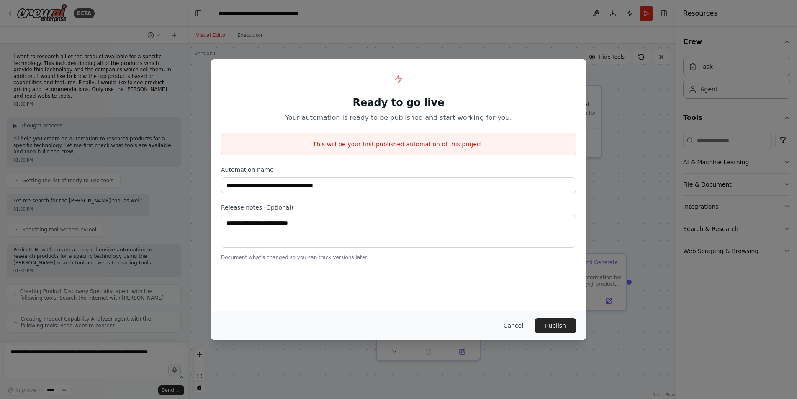
click at [513, 325] on button "Cancel" at bounding box center [513, 325] width 33 height 15
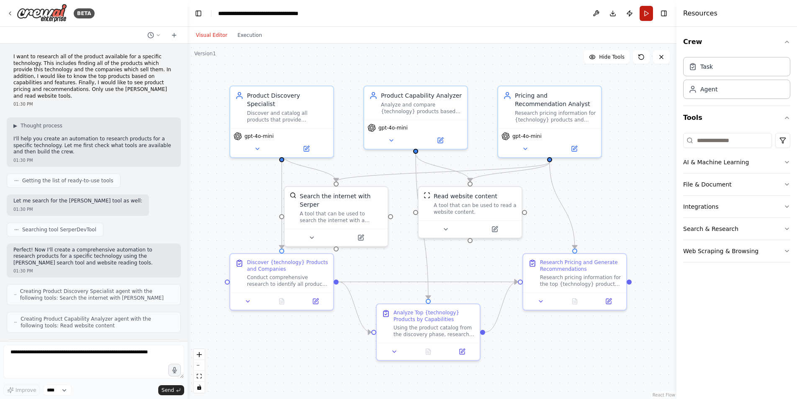
click at [645, 12] on button "Run" at bounding box center [646, 13] width 13 height 15
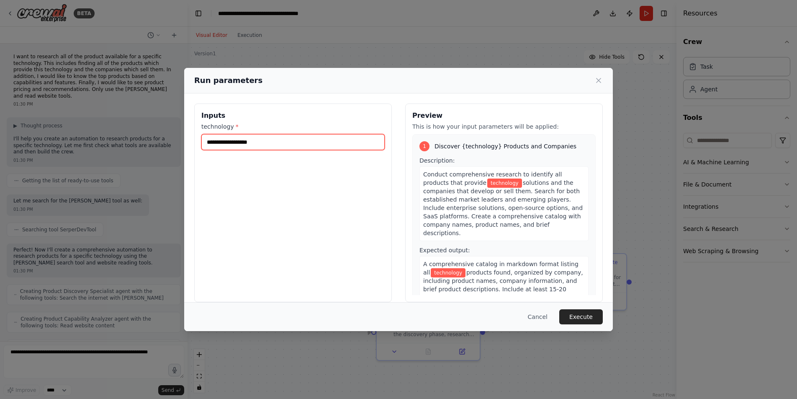
click at [278, 143] on input "technology *" at bounding box center [292, 142] width 183 height 16
type input "**********"
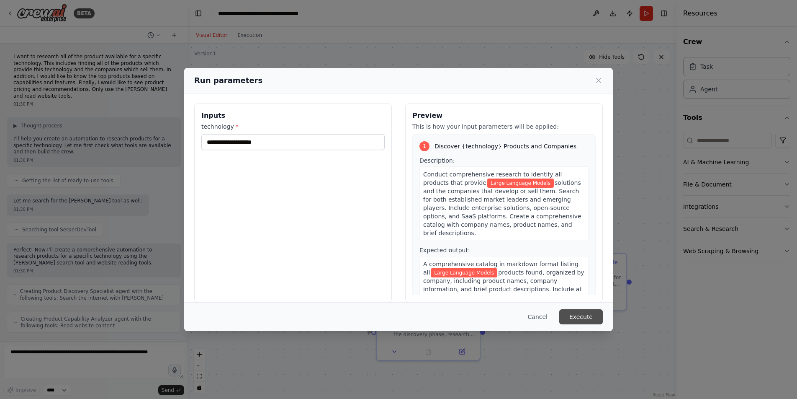
click at [588, 317] on button "Execute" at bounding box center [582, 316] width 44 height 15
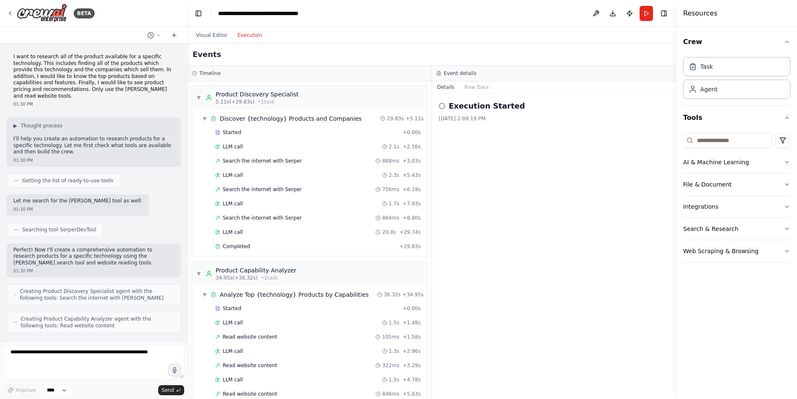
click at [254, 36] on button "Execution" at bounding box center [249, 35] width 35 height 10
click at [257, 245] on div "Completed" at bounding box center [305, 246] width 181 height 7
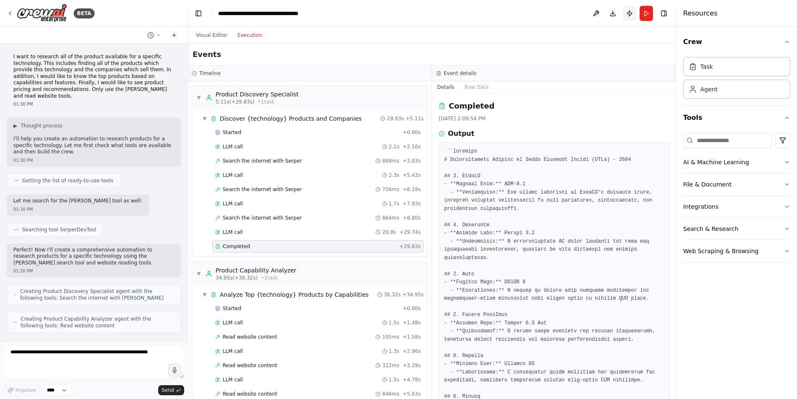
click at [630, 13] on button "Publish" at bounding box center [629, 13] width 13 height 15
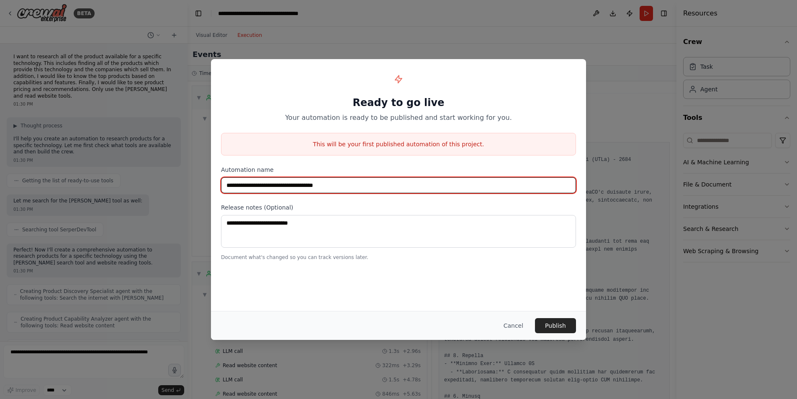
click at [368, 186] on input "**********" at bounding box center [398, 185] width 355 height 16
type input "**********"
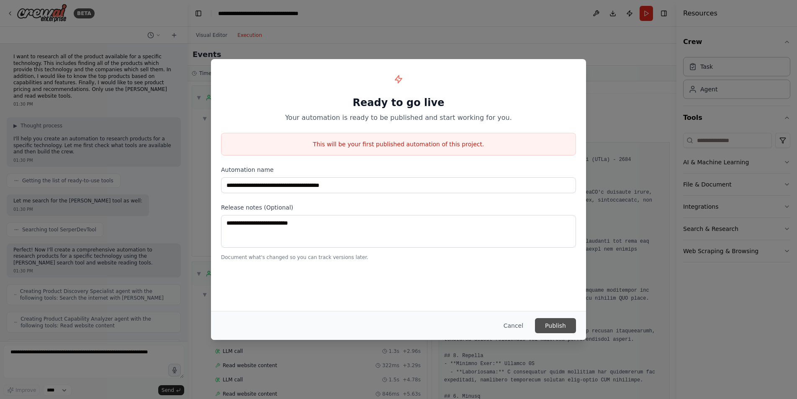
click at [555, 322] on button "Publish" at bounding box center [555, 325] width 41 height 15
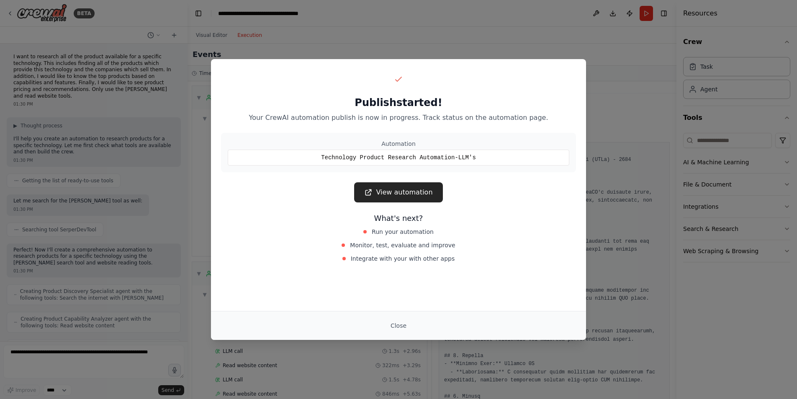
click at [414, 191] on link "View automation" at bounding box center [398, 192] width 88 height 20
click at [398, 327] on button "Close" at bounding box center [398, 325] width 29 height 15
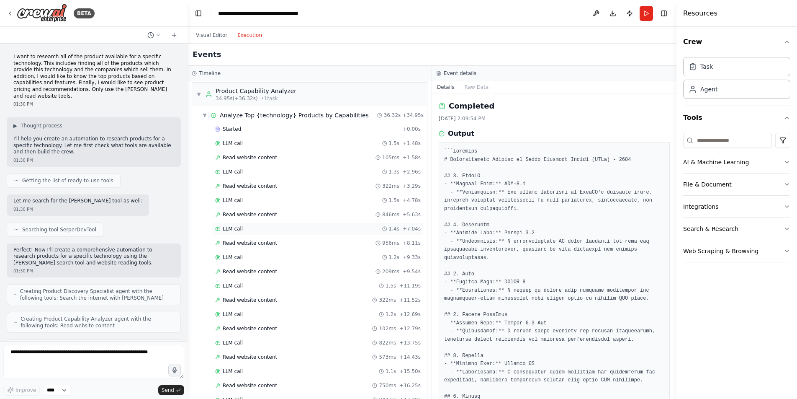
scroll to position [353, 0]
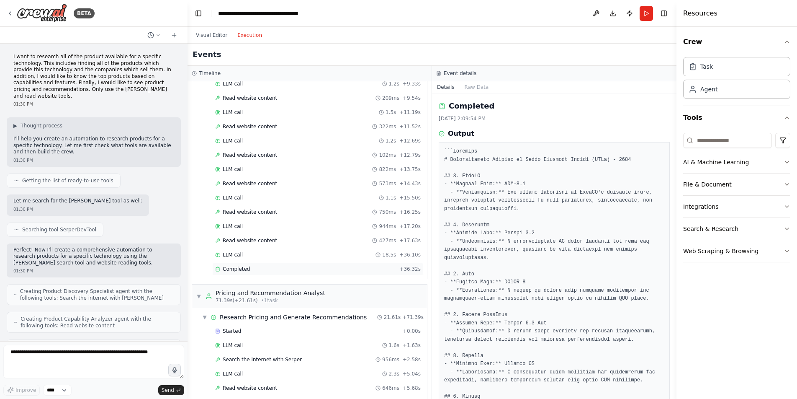
click at [255, 271] on div "Completed" at bounding box center [305, 269] width 181 height 7
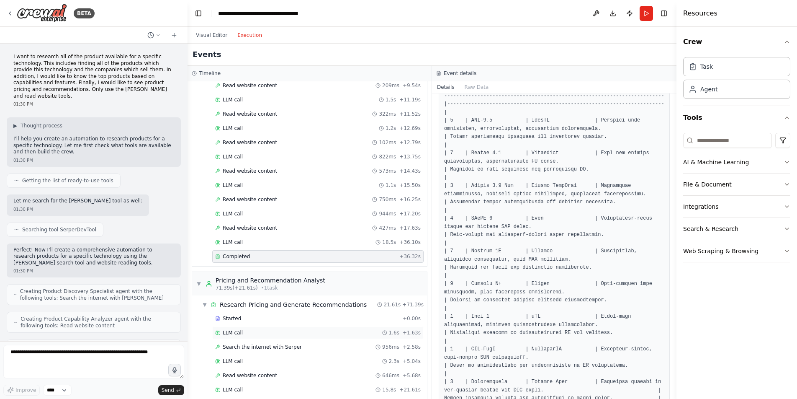
scroll to position [412, 0]
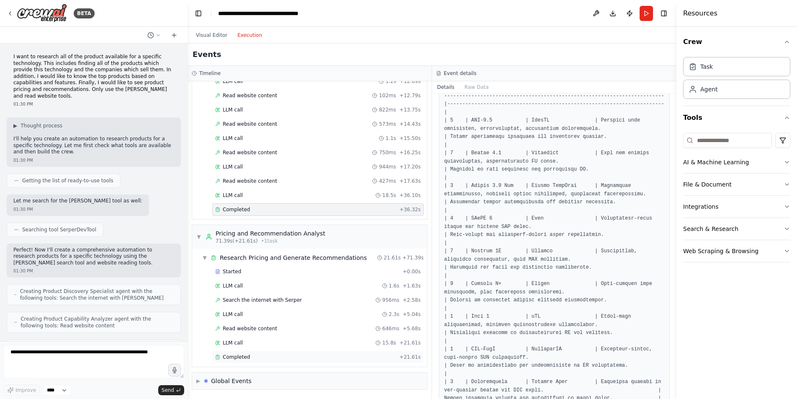
click at [250, 358] on div "Completed" at bounding box center [305, 356] width 181 height 7
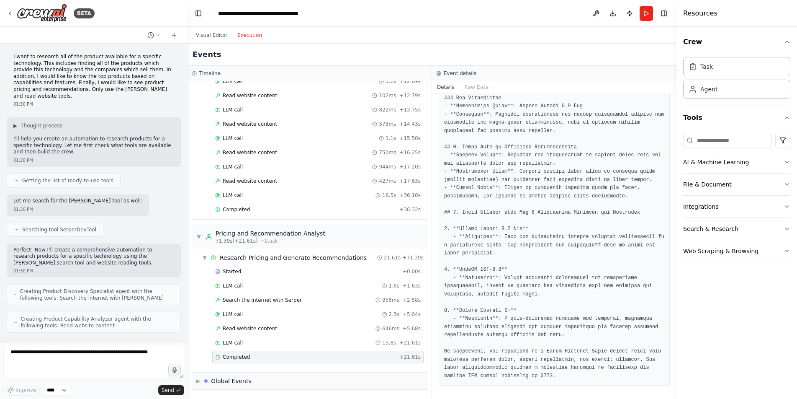
scroll to position [691, 0]
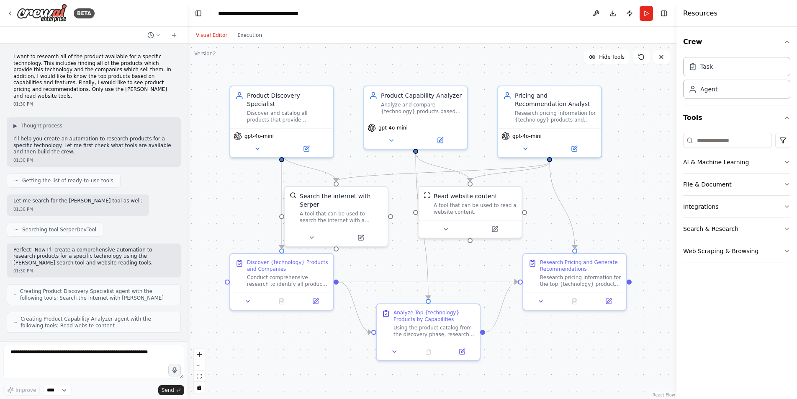
click at [212, 35] on button "Visual Editor" at bounding box center [211, 35] width 41 height 10
click at [10, 13] on icon at bounding box center [10, 13] width 7 height 7
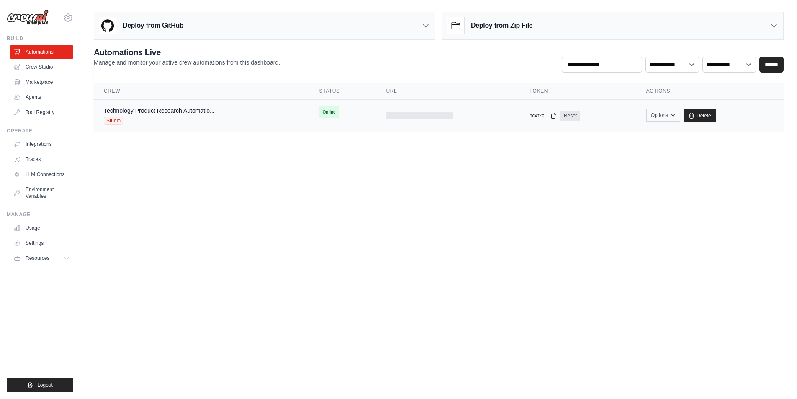
click at [675, 116] on icon "button" at bounding box center [673, 115] width 7 height 7
click at [242, 118] on div "Technology Product Research Automatio... Studio" at bounding box center [202, 115] width 196 height 18
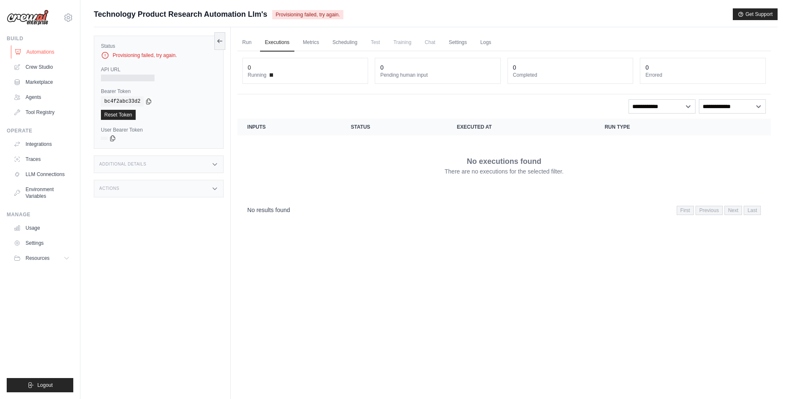
click at [36, 51] on link "Automations" at bounding box center [42, 51] width 63 height 13
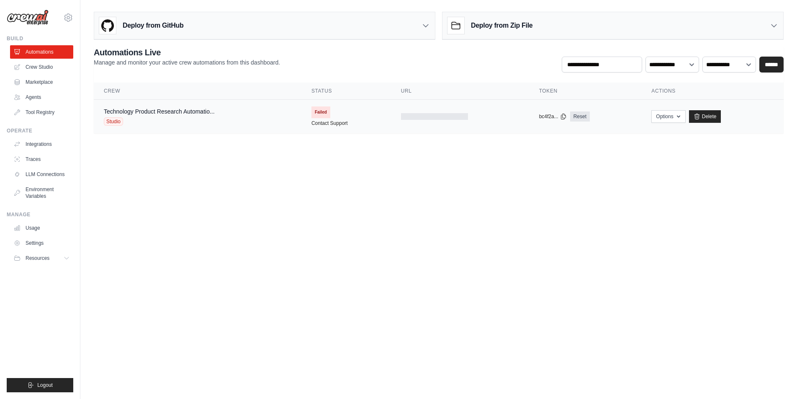
click at [266, 122] on div "Technology Product Research Automatio... Studio" at bounding box center [198, 116] width 188 height 18
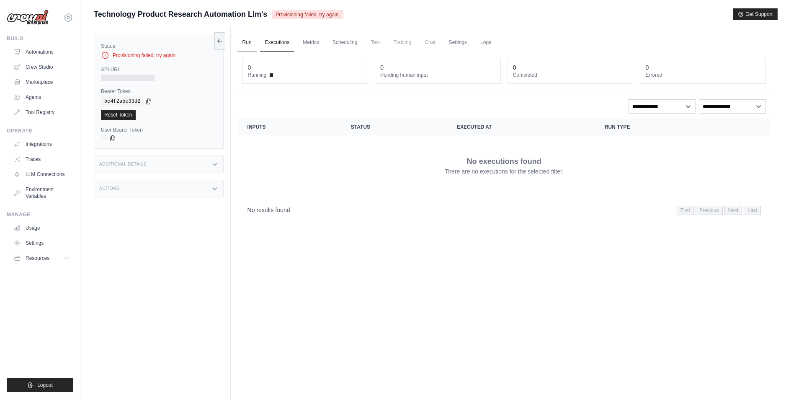
click at [248, 41] on link "Run" at bounding box center [246, 43] width 19 height 18
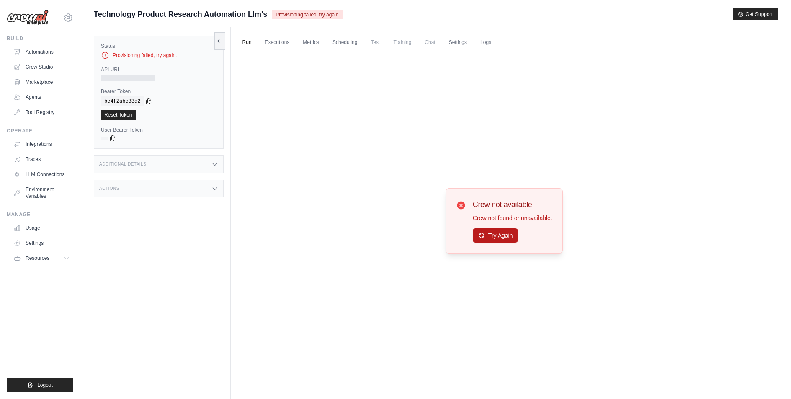
click at [509, 237] on button "Try Again" at bounding box center [496, 235] width 46 height 14
click at [270, 42] on link "Executions" at bounding box center [277, 43] width 35 height 18
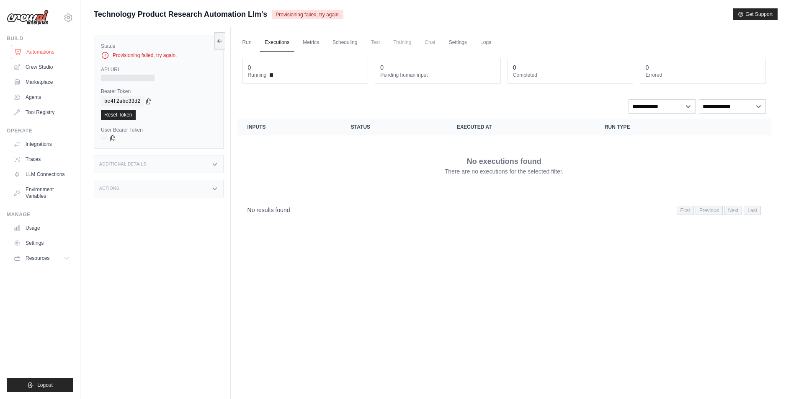
click at [48, 50] on link "Automations" at bounding box center [42, 51] width 63 height 13
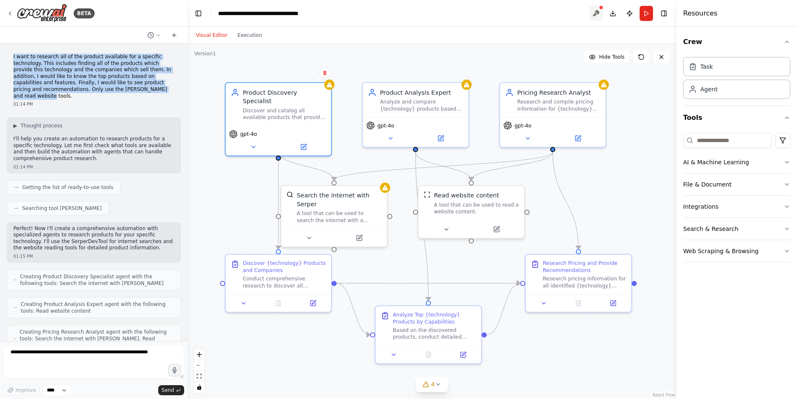
click at [598, 11] on button at bounding box center [596, 13] width 13 height 15
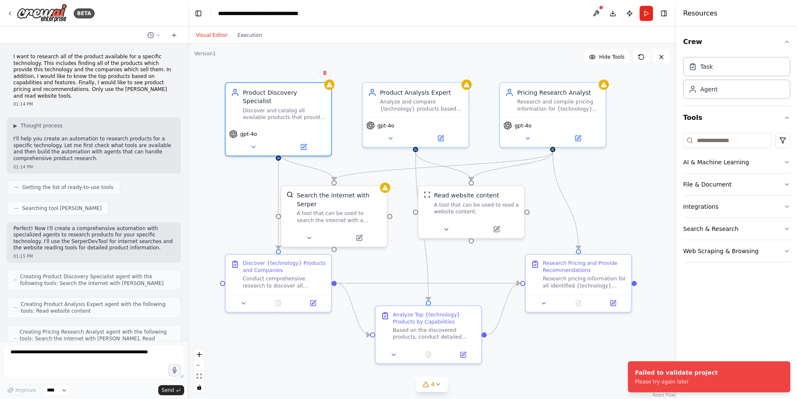
click at [560, 15] on header "**********" at bounding box center [432, 13] width 489 height 27
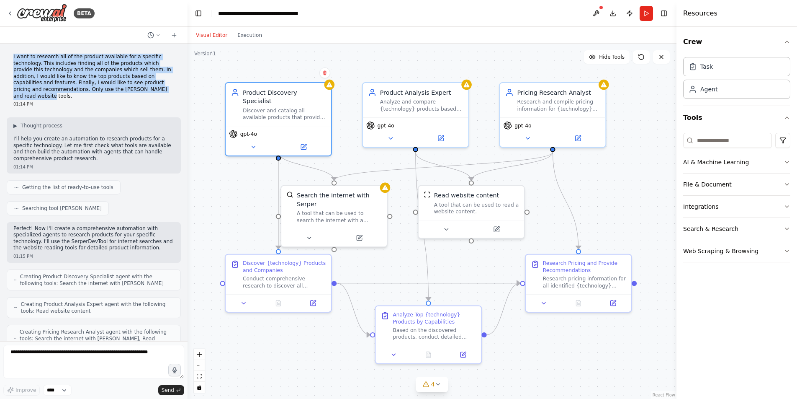
drag, startPoint x: 14, startPoint y: 57, endPoint x: 52, endPoint y: 92, distance: 51.6
click at [51, 93] on p "I want to research all of the product available for a specific technology. This…" at bounding box center [93, 77] width 161 height 46
copy p "I want to research all of the product available for a specific technology. This…"
